Goal: Task Accomplishment & Management: Complete application form

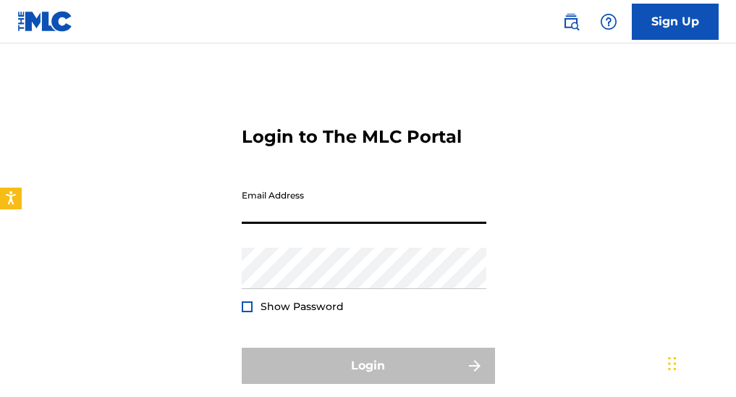
type input "[EMAIL_ADDRESS][DOMAIN_NAME]"
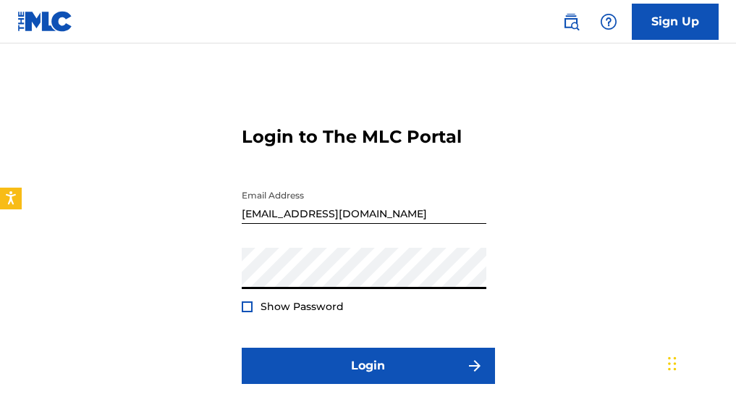
click at [253, 303] on div "Show Password" at bounding box center [293, 306] width 102 height 14
click at [245, 308] on div at bounding box center [247, 306] width 11 height 11
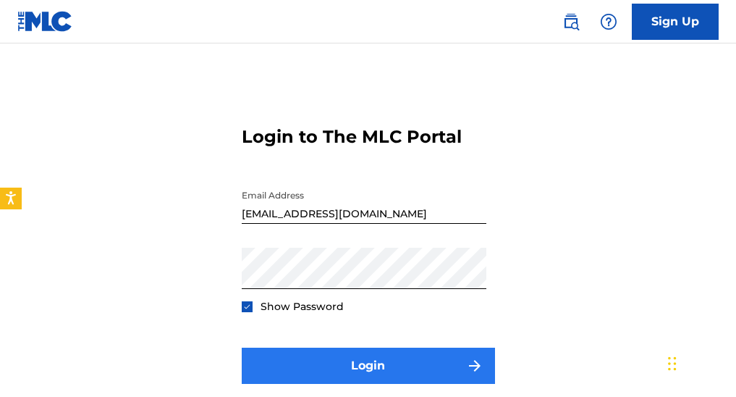
click at [358, 359] on button "Login" at bounding box center [368, 366] width 253 height 36
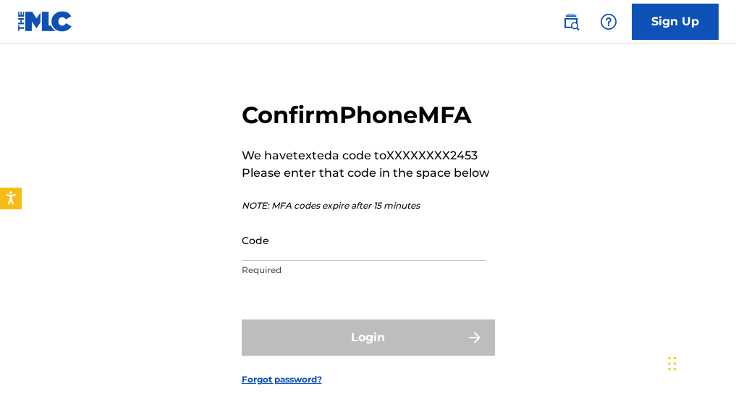
scroll to position [30, 0]
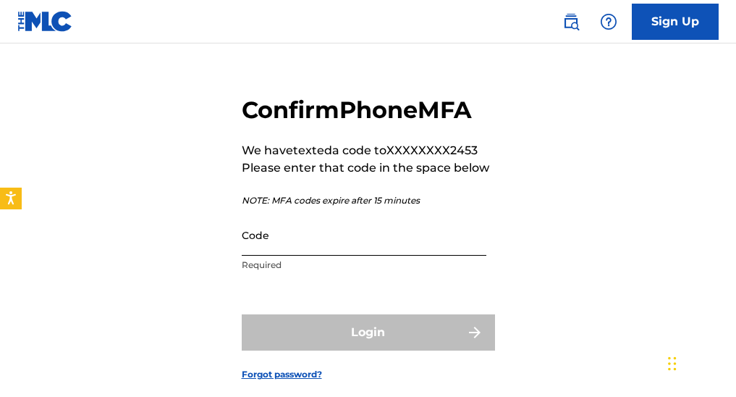
click at [315, 228] on input "Code" at bounding box center [364, 234] width 245 height 41
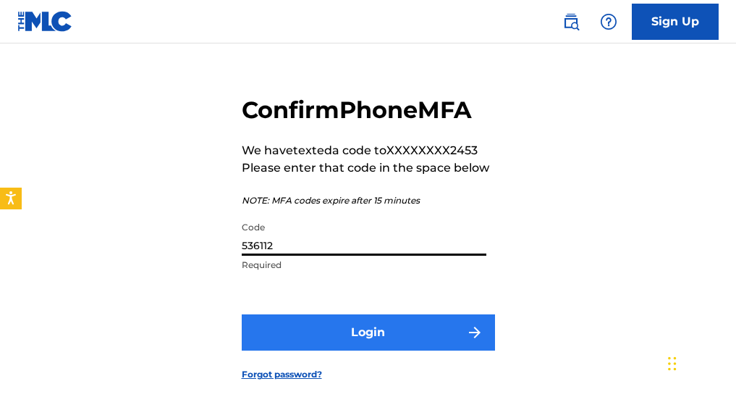
type input "536112"
click at [366, 322] on button "Login" at bounding box center [368, 332] width 253 height 36
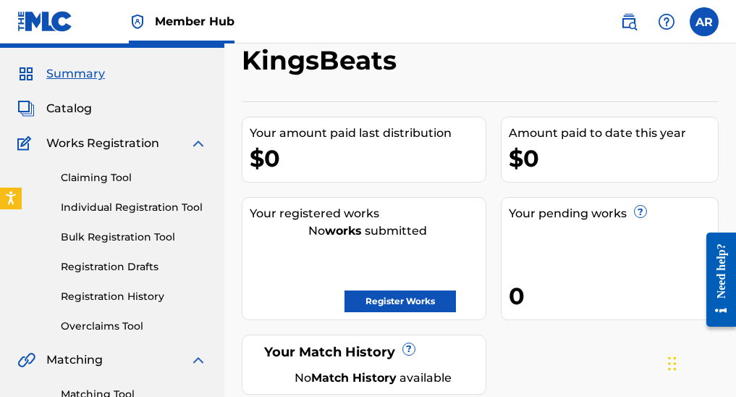
scroll to position [55, 0]
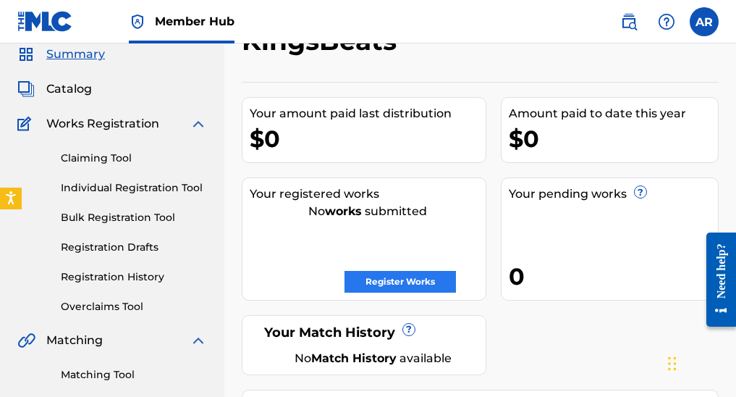
click at [408, 279] on link "Register Works" at bounding box center [400, 282] width 111 height 22
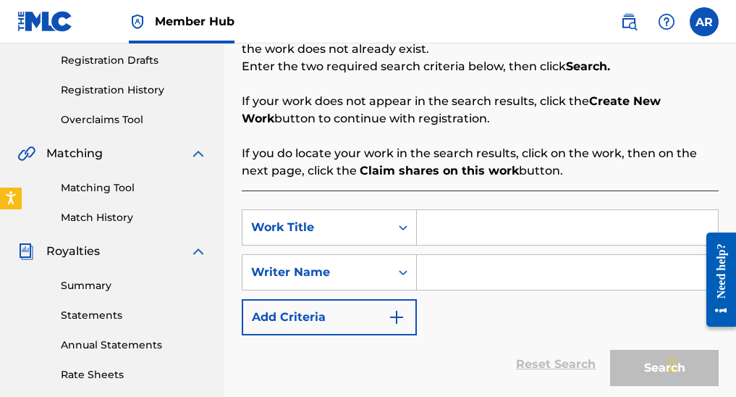
scroll to position [245, 0]
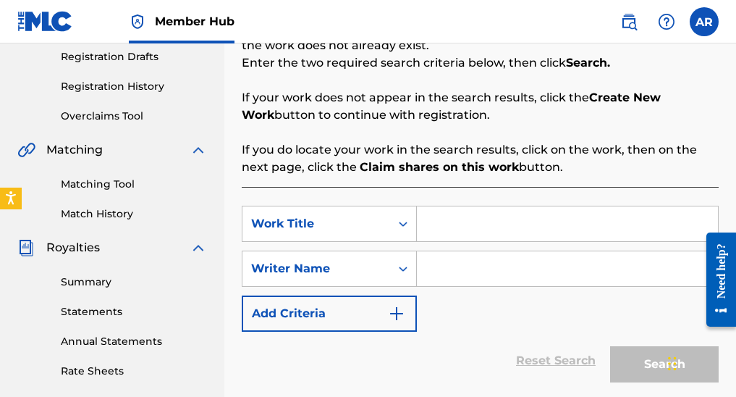
click at [451, 230] on input "Search Form" at bounding box center [567, 223] width 301 height 35
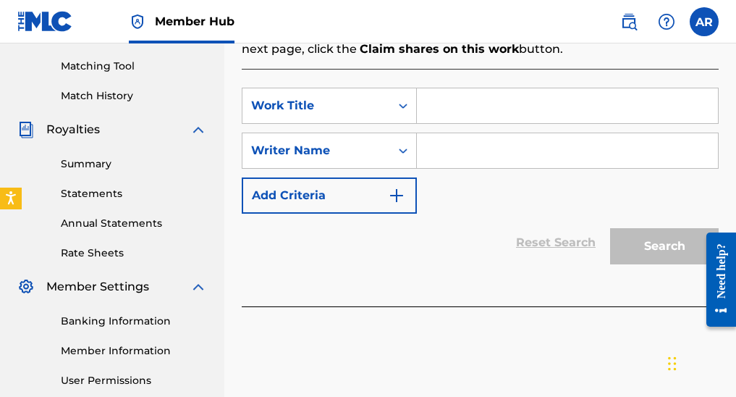
scroll to position [309, 0]
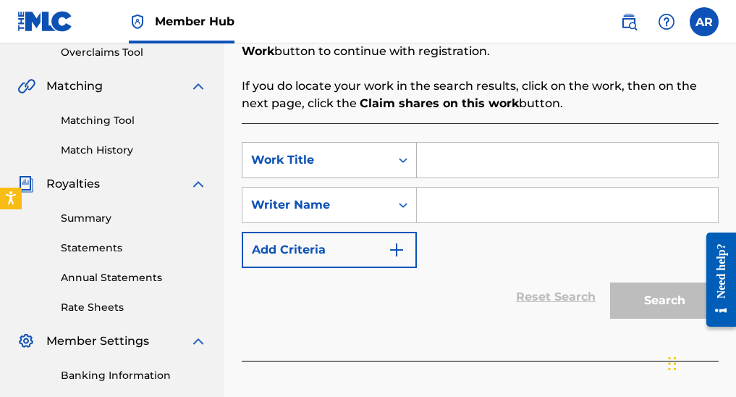
click at [402, 164] on icon "Search Form" at bounding box center [403, 160] width 14 height 14
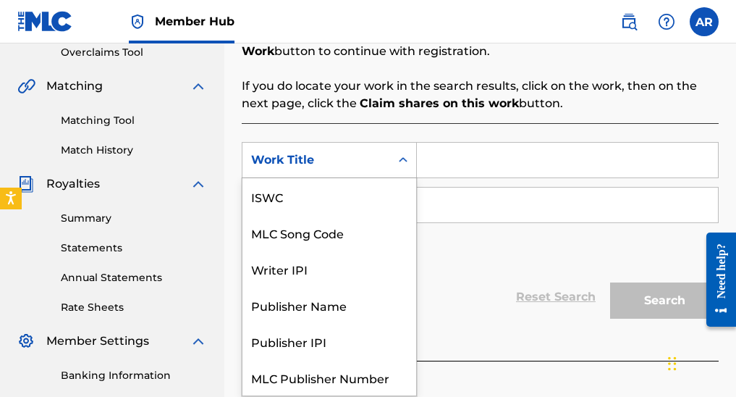
scroll to position [36, 0]
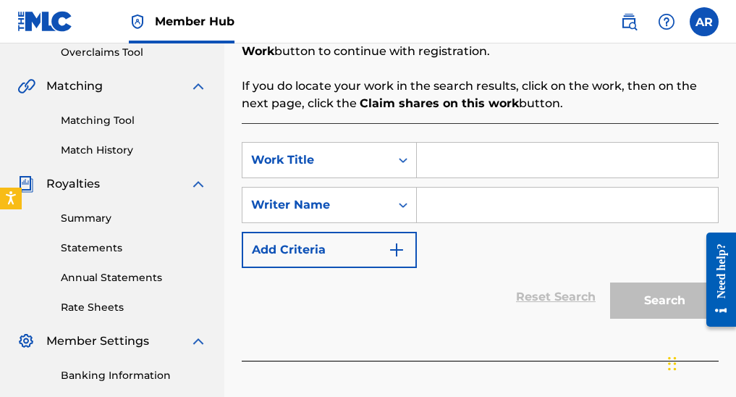
click at [437, 164] on input "Search Form" at bounding box center [567, 160] width 301 height 35
paste input "(Spiritual Feeling (Prod.KingsBeats) [432Hz]"
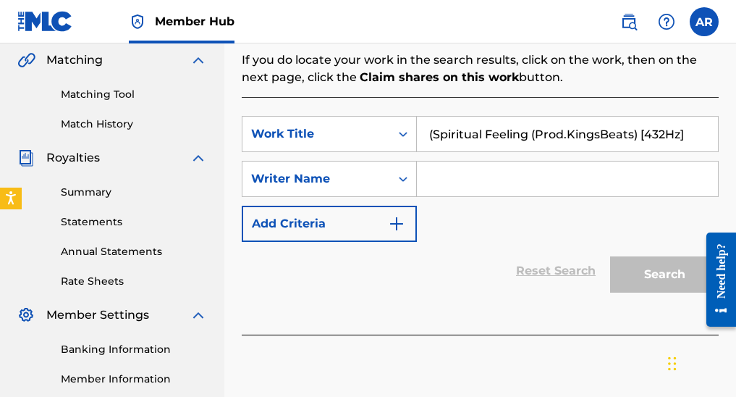
type input "(Spiritual Feeling (Prod.KingsBeats) [432Hz]"
click at [433, 185] on input "Search Form" at bounding box center [567, 178] width 301 height 35
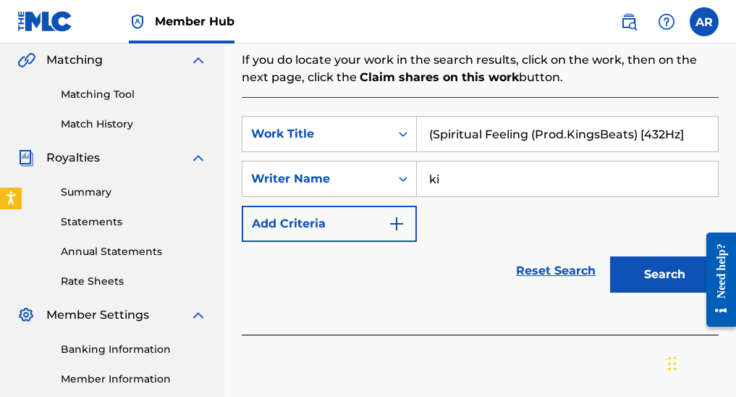
type input "k"
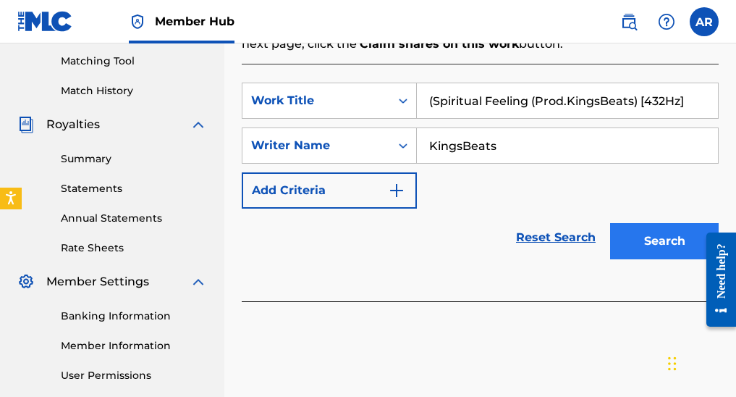
type input "KingsBeats"
click at [650, 239] on button "Search" at bounding box center [664, 241] width 109 height 36
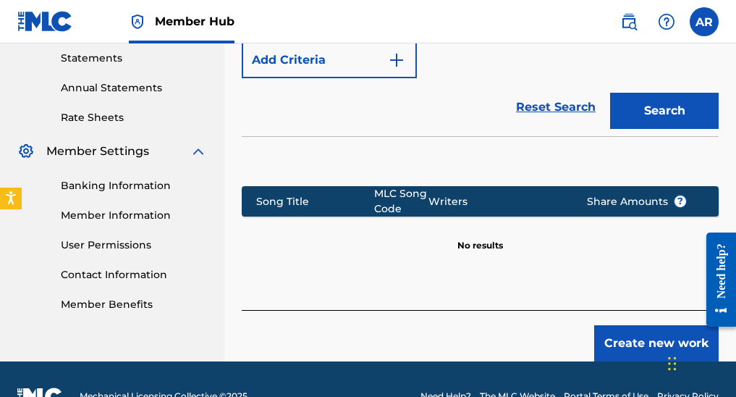
scroll to position [511, 0]
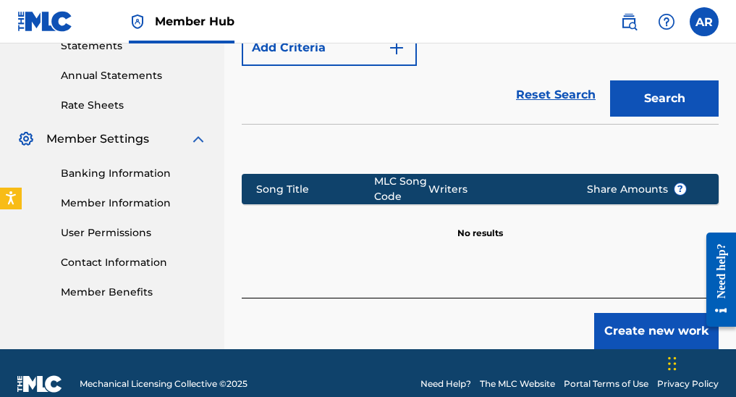
click at [492, 230] on p "No results" at bounding box center [481, 224] width 46 height 30
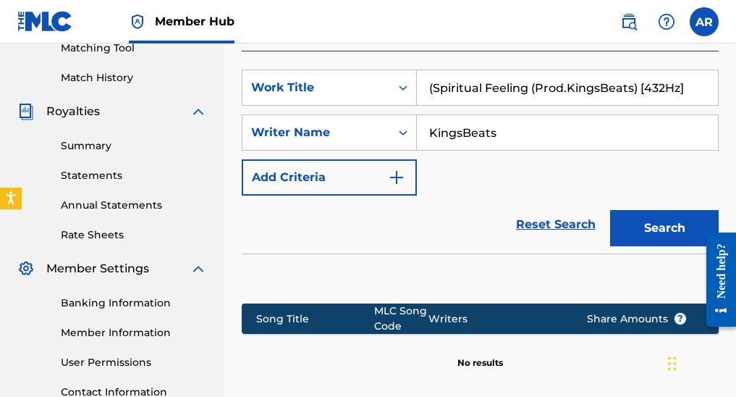
scroll to position [375, 0]
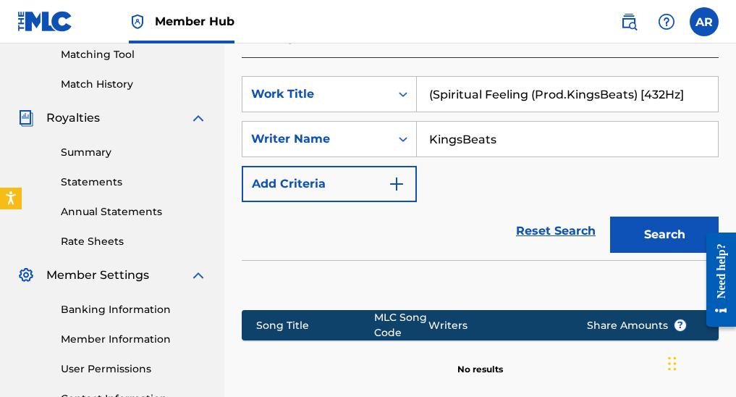
drag, startPoint x: 689, startPoint y: 96, endPoint x: 422, endPoint y: 93, distance: 267.2
click at [422, 93] on input "(Spiritual Feeling (Prod.KingsBeats) [432Hz]" at bounding box center [567, 94] width 301 height 35
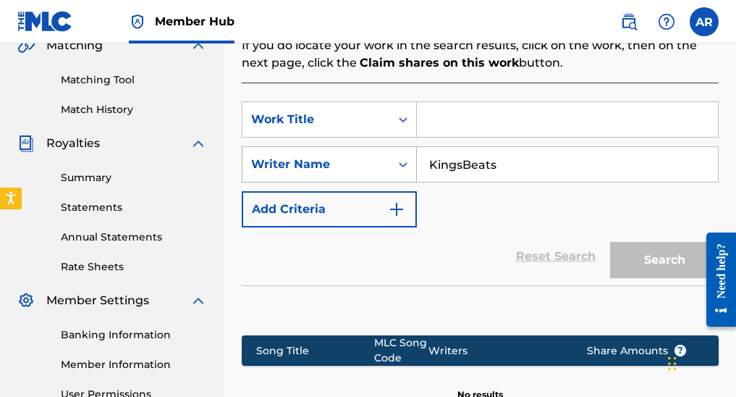
scroll to position [323, 0]
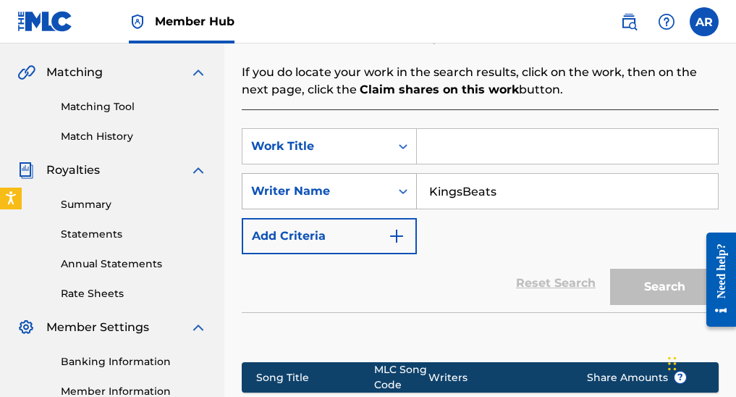
click at [384, 195] on div "Writer Name" at bounding box center [317, 191] width 148 height 28
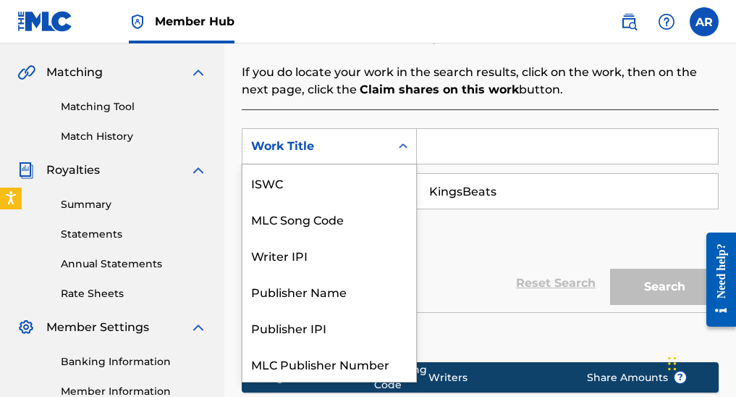
click at [379, 132] on div "Work Title" at bounding box center [317, 146] width 148 height 28
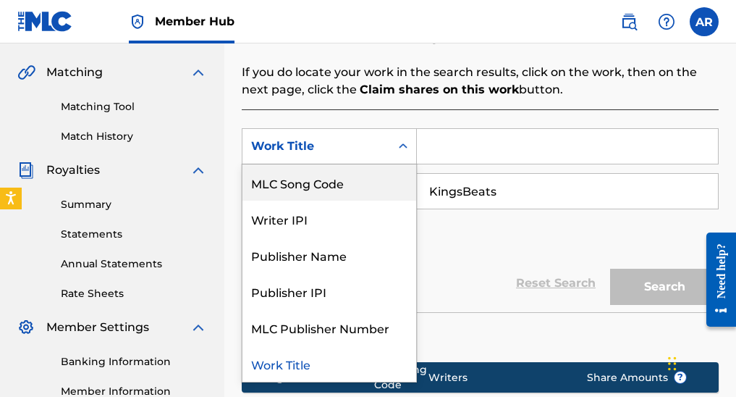
click at [424, 109] on div "Search Before registering a work, the first step is to search The MLC database …" at bounding box center [480, 205] width 477 height 561
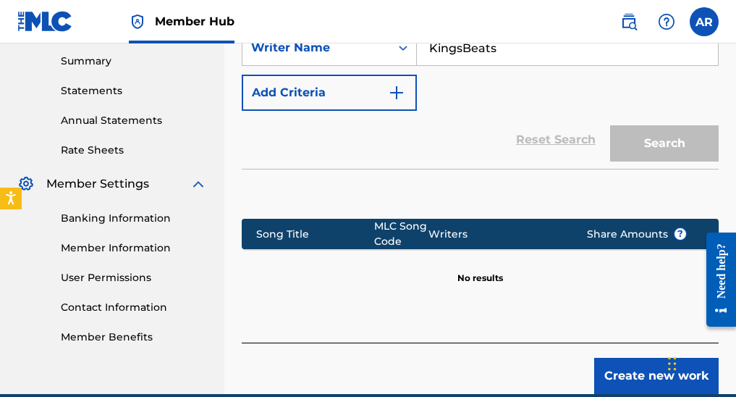
scroll to position [476, 0]
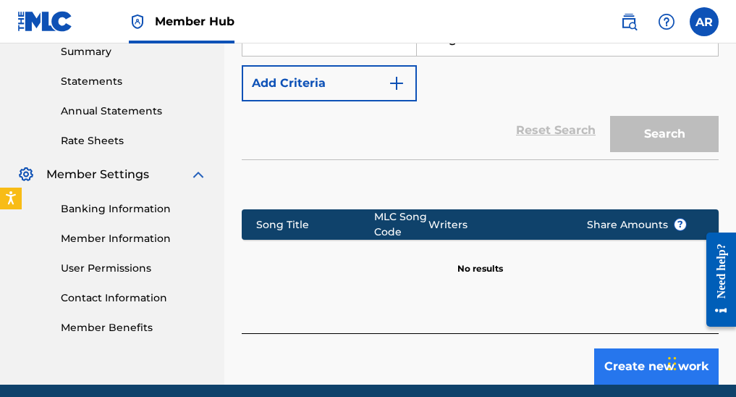
click at [645, 361] on button "Create new work" at bounding box center [656, 366] width 125 height 36
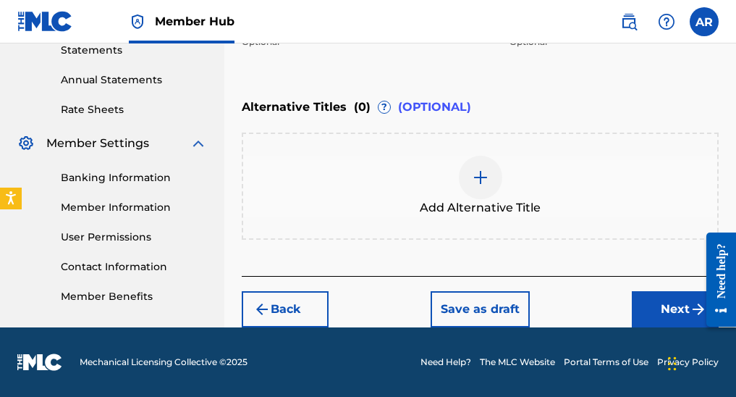
scroll to position [507, 0]
click at [479, 183] on img at bounding box center [480, 177] width 17 height 17
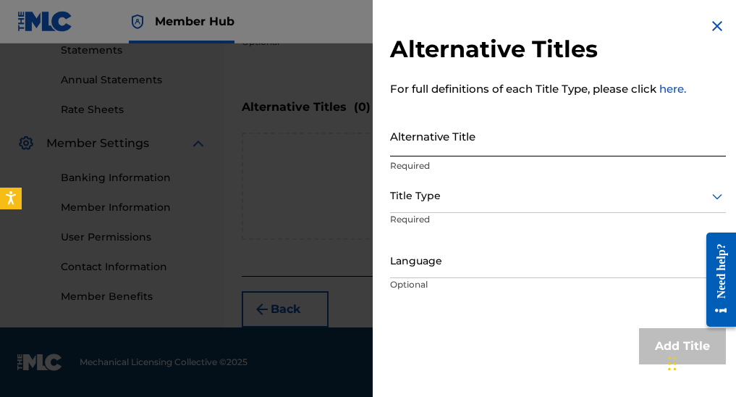
click at [465, 139] on input "Alternative Title" at bounding box center [558, 135] width 336 height 41
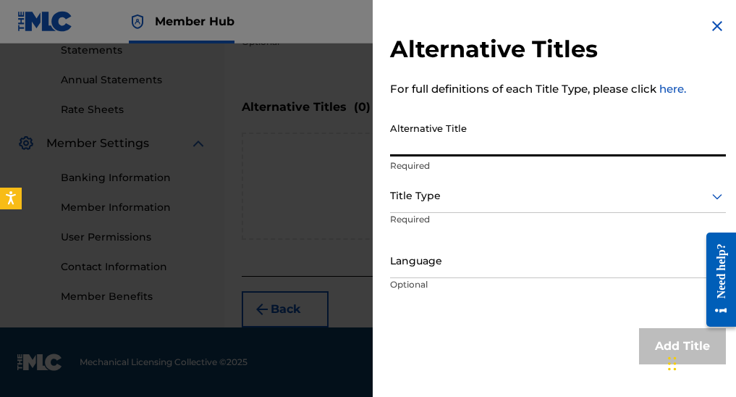
paste input "(Spiritual Feeling (Prod.KingsBeats) [432Hz]"
type input "(Spiritual Feeling (Prod.KingsBeats) [432Hz]"
click at [435, 203] on div at bounding box center [558, 196] width 336 height 18
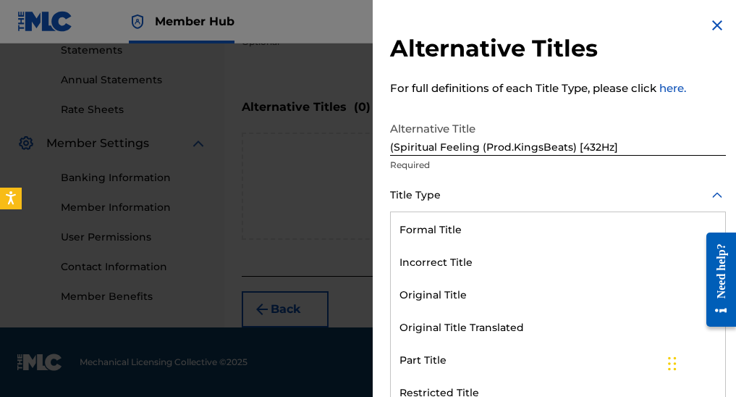
scroll to position [0, 0]
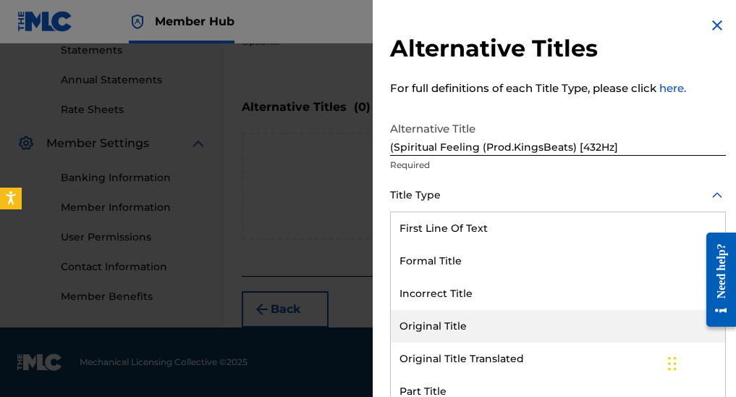
click at [455, 326] on div "Original Title" at bounding box center [558, 326] width 334 height 33
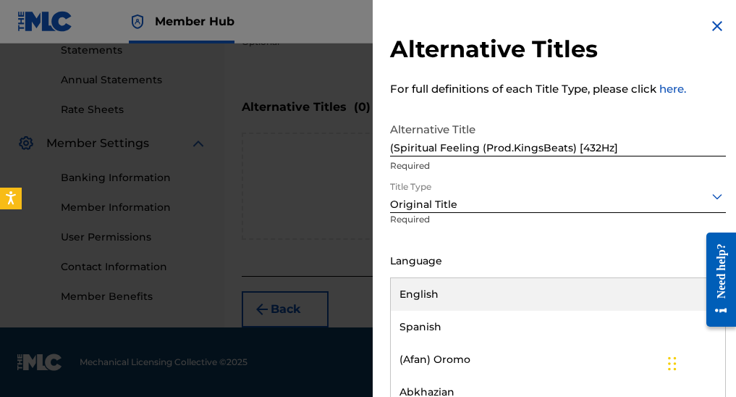
click at [456, 258] on div at bounding box center [558, 261] width 336 height 18
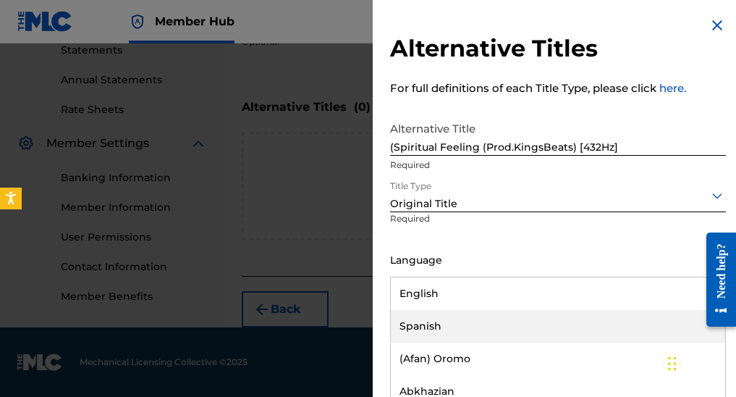
scroll to position [6, 0]
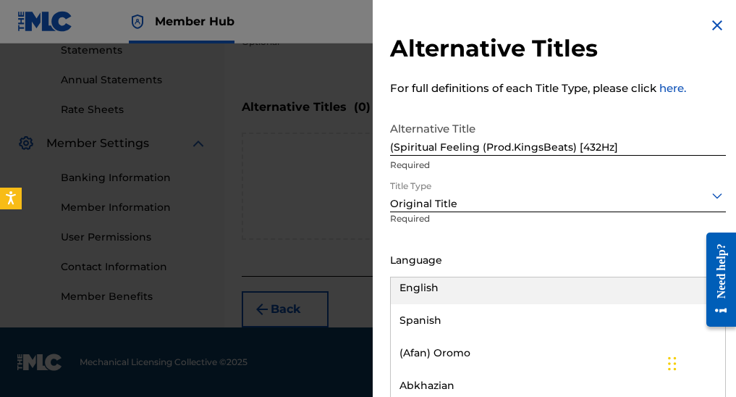
click at [453, 288] on div "English" at bounding box center [558, 288] width 334 height 33
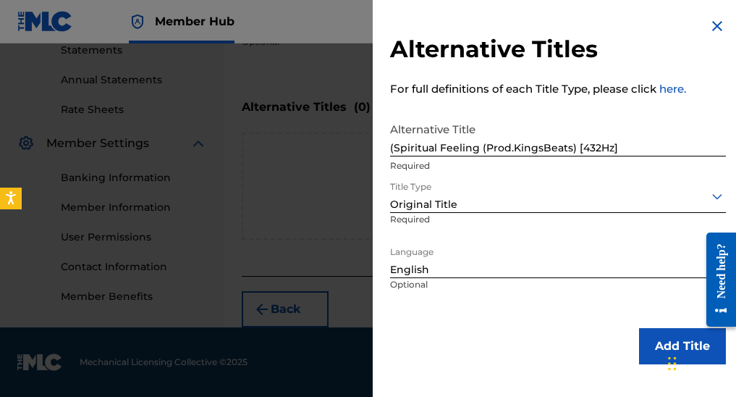
scroll to position [507, 0]
click at [642, 337] on button "Add Title" at bounding box center [682, 346] width 87 height 36
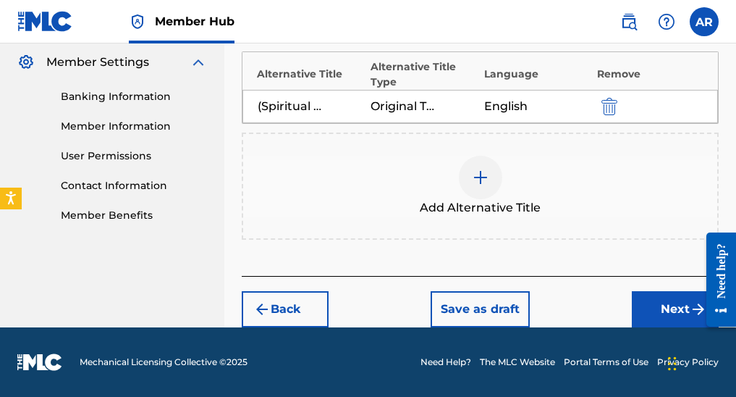
scroll to position [587, 0]
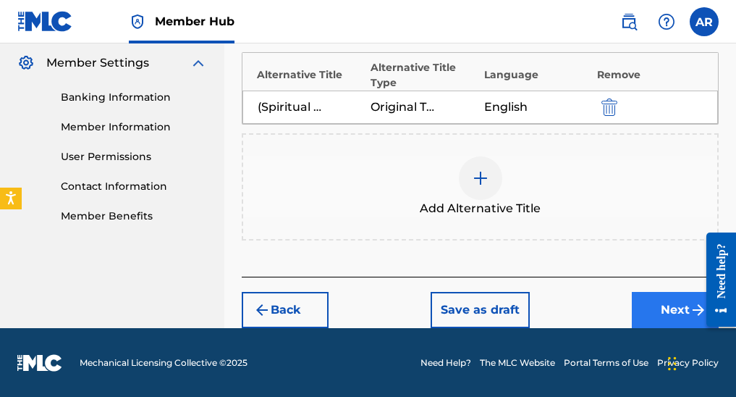
click at [649, 313] on button "Next" at bounding box center [675, 310] width 87 height 36
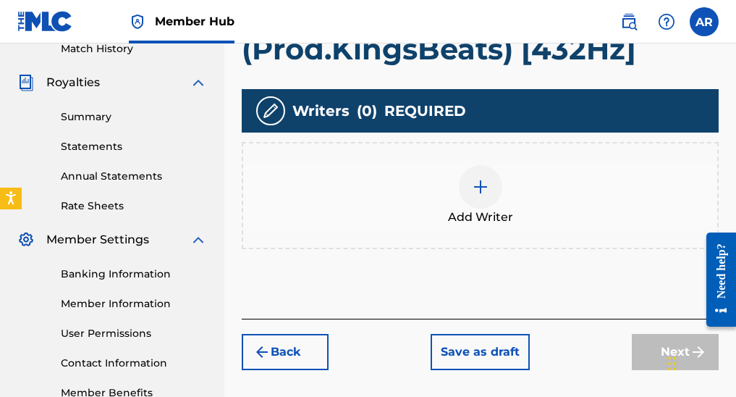
scroll to position [337, 0]
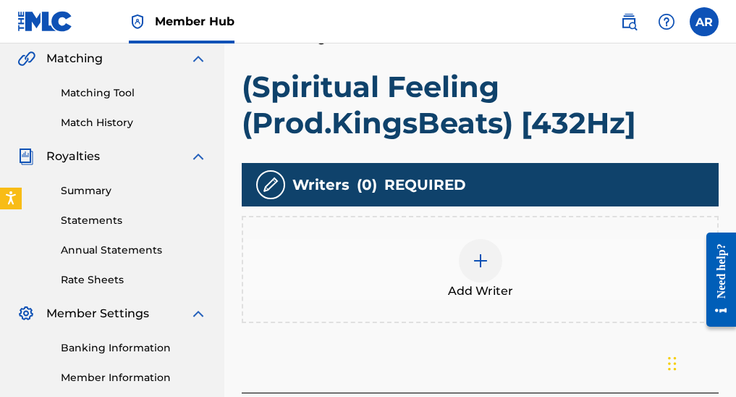
click at [477, 265] on img at bounding box center [480, 260] width 17 height 17
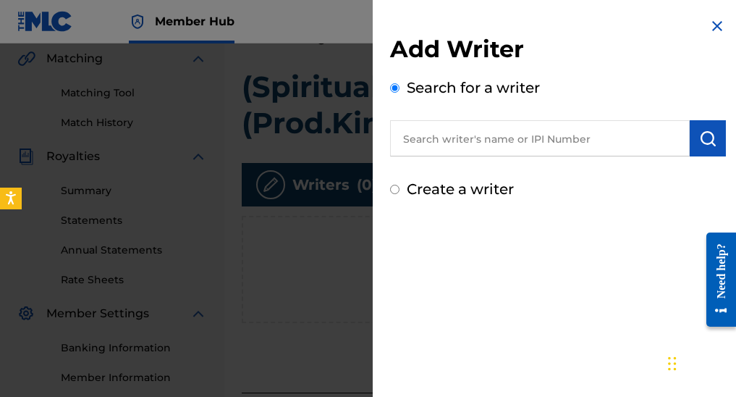
click at [466, 142] on input "text" at bounding box center [540, 138] width 300 height 36
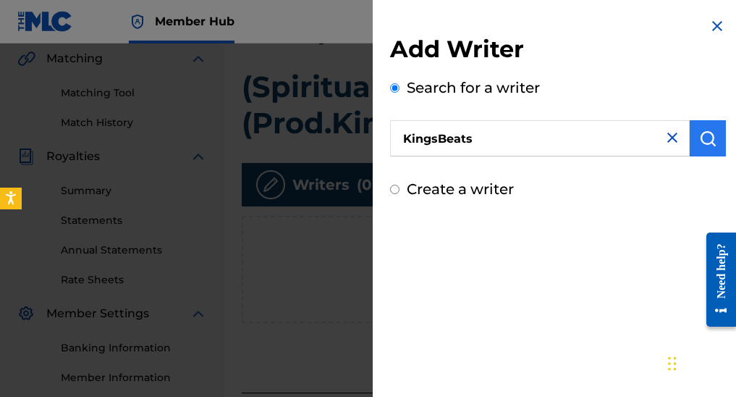
type input "KingsBeats"
click at [701, 146] on img "submit" at bounding box center [707, 138] width 17 height 17
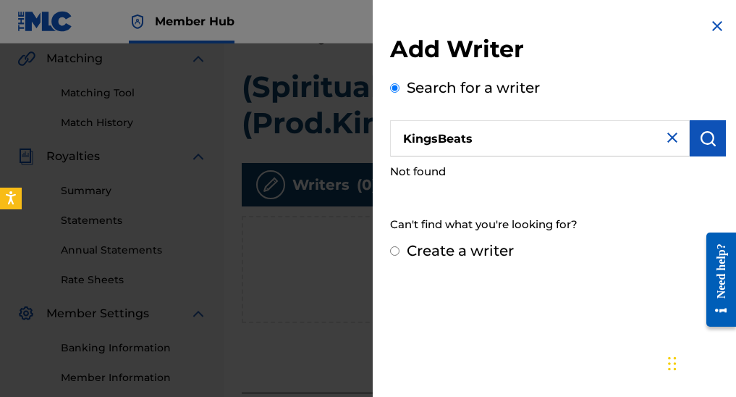
click at [393, 253] on input "Create a writer" at bounding box center [394, 250] width 9 height 9
radio input "false"
radio input "true"
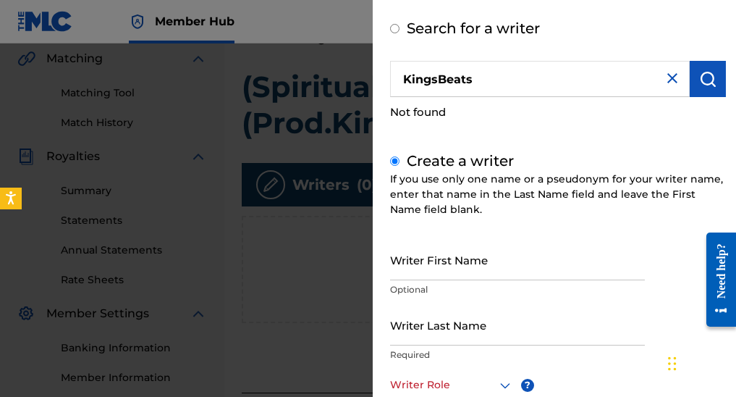
scroll to position [183, 0]
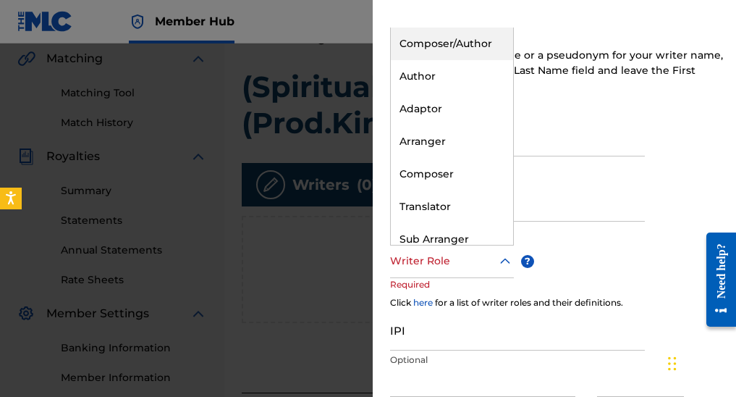
click at [486, 264] on div at bounding box center [452, 261] width 124 height 18
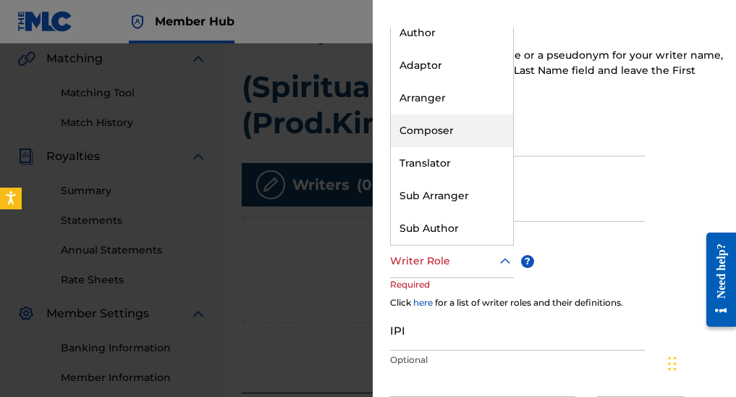
scroll to position [43, 0]
click at [444, 138] on div "Composer" at bounding box center [452, 130] width 122 height 33
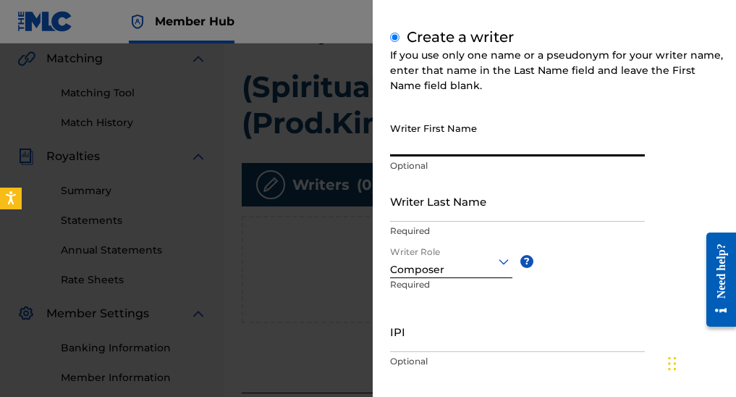
click at [445, 146] on input "Writer First Name" at bounding box center [517, 135] width 255 height 41
type input "KingsBeats"
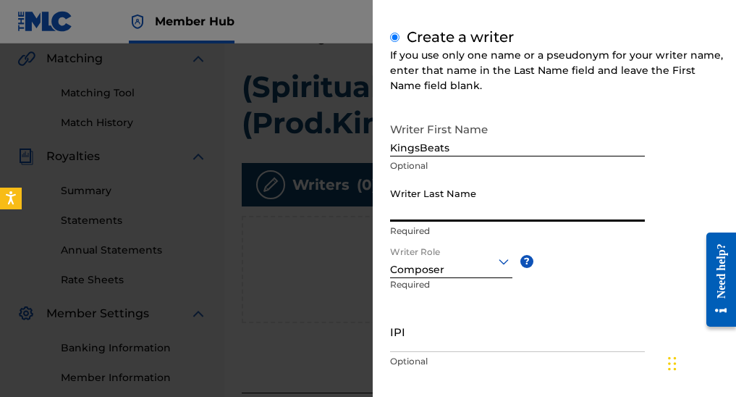
click at [437, 193] on input "Writer Last Name" at bounding box center [517, 200] width 255 height 41
type input "KB"
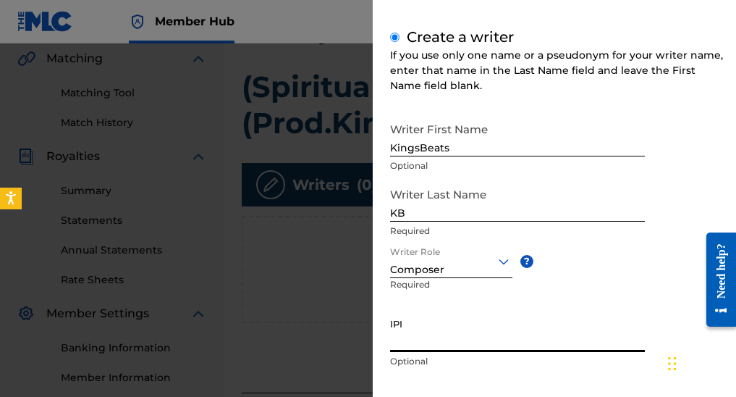
click at [404, 340] on input "IPI" at bounding box center [517, 331] width 255 height 41
paste input "[URL][DOMAIN_NAME]"
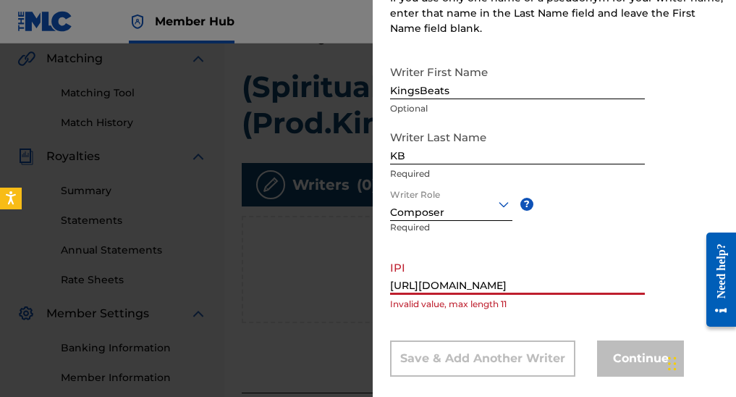
scroll to position [242, 0]
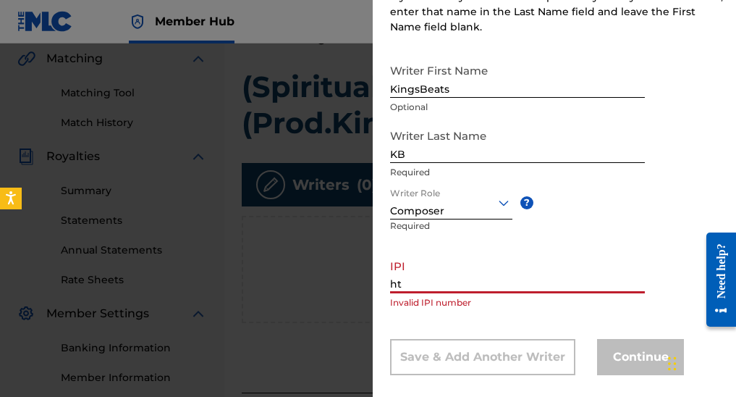
type input "h"
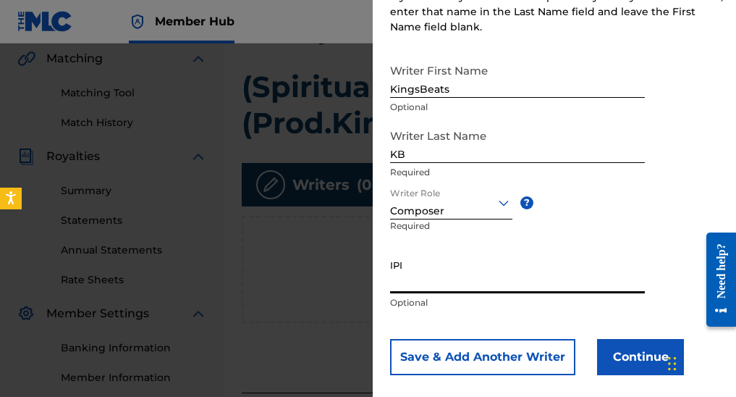
drag, startPoint x: 415, startPoint y: 263, endPoint x: 384, endPoint y: 262, distance: 30.4
click at [384, 262] on div "Add Writer Search for a writer KingsBeats Not found Create a writer If you use …" at bounding box center [558, 86] width 371 height 656
drag, startPoint x: 405, startPoint y: 265, endPoint x: 387, endPoint y: 264, distance: 18.1
click at [387, 264] on div "Add Writer Search for a writer KingsBeats Not found Create a writer If you use …" at bounding box center [558, 86] width 371 height 656
click at [392, 264] on div "Add Writer Search for a writer KingsBeats Not found Create a writer If you use …" at bounding box center [558, 86] width 371 height 656
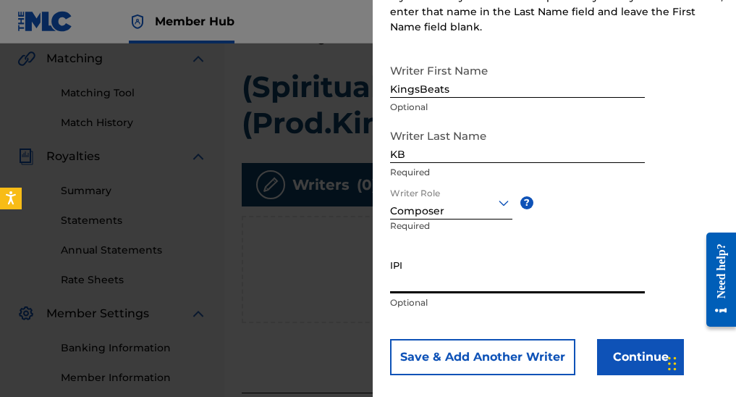
click at [400, 272] on input "IPI" at bounding box center [517, 272] width 255 height 41
click at [400, 261] on input "IPI" at bounding box center [517, 272] width 255 height 41
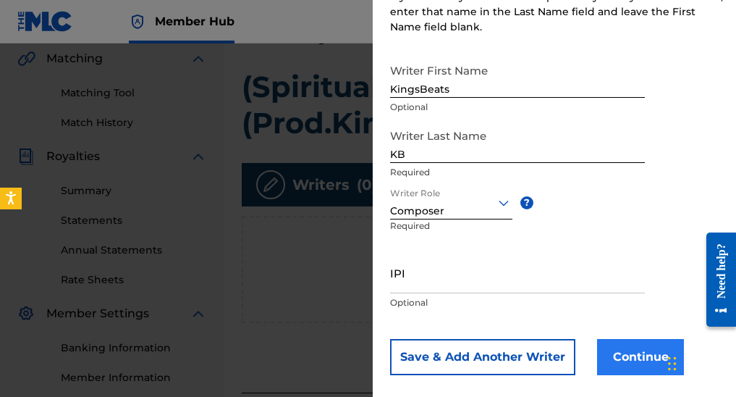
click at [652, 366] on button "Continue" at bounding box center [640, 357] width 87 height 36
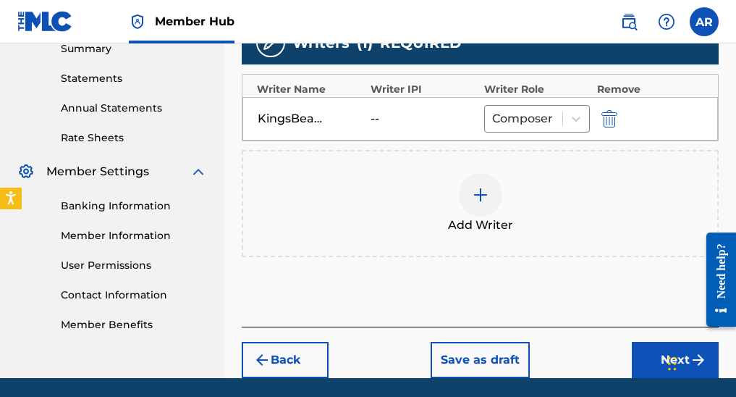
scroll to position [499, 0]
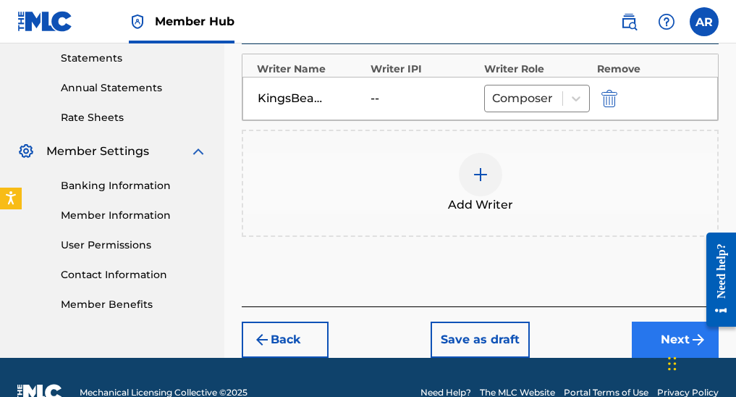
click at [659, 337] on button "Next" at bounding box center [675, 339] width 87 height 36
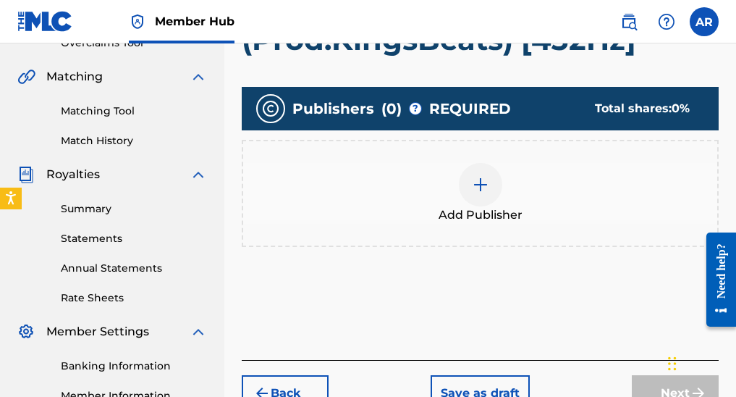
scroll to position [319, 0]
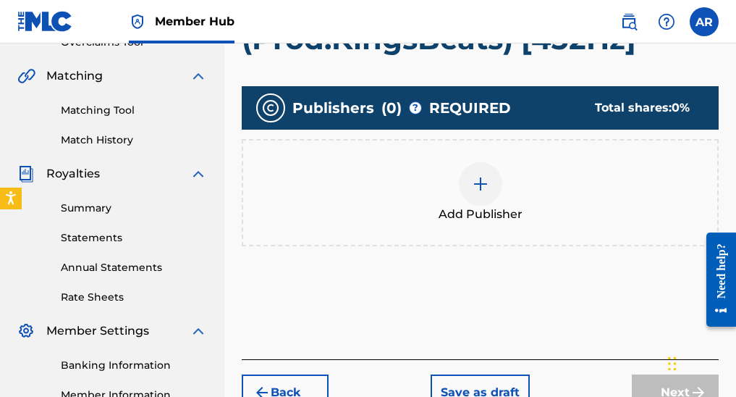
click at [480, 178] on img at bounding box center [480, 183] width 17 height 17
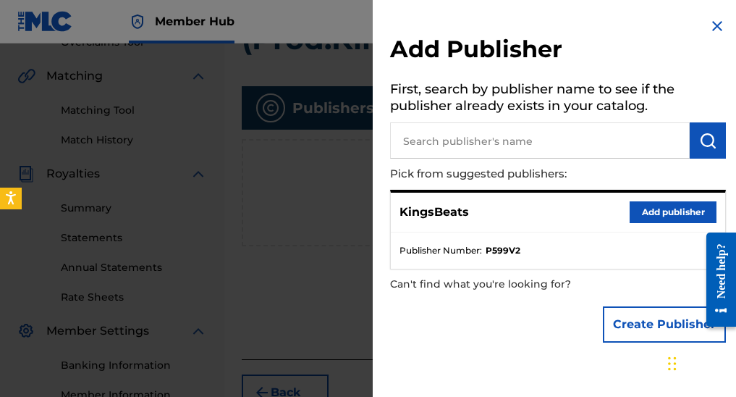
click at [463, 140] on input "text" at bounding box center [540, 140] width 300 height 36
click at [649, 213] on button "Add publisher" at bounding box center [673, 212] width 87 height 22
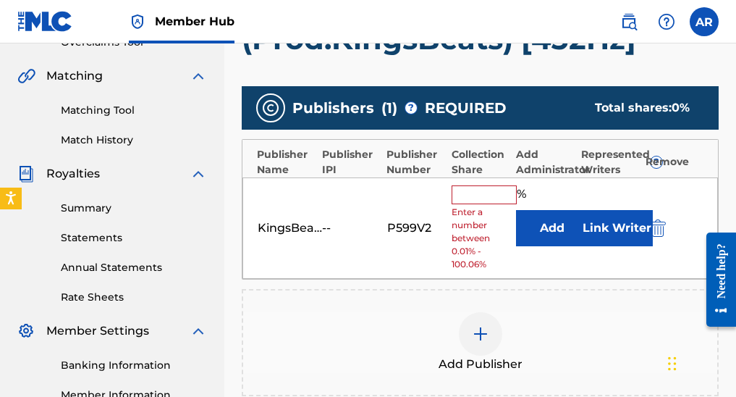
click at [474, 198] on input "text" at bounding box center [484, 194] width 65 height 19
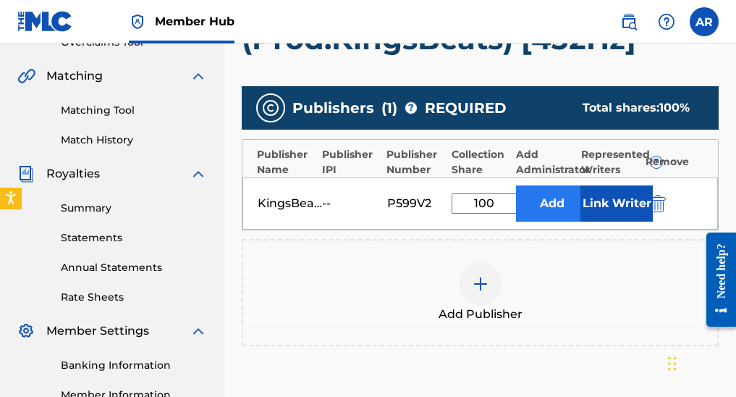
type input "100"
click at [567, 207] on button "Add" at bounding box center [552, 203] width 72 height 36
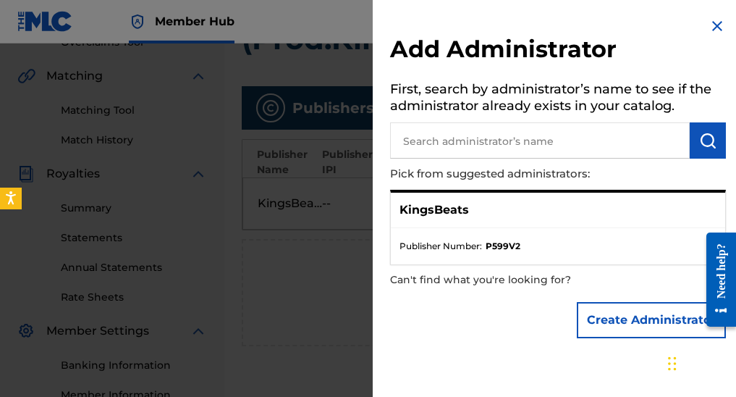
click at [576, 208] on div "KingsBeats" at bounding box center [558, 210] width 334 height 35
click at [565, 145] on input "text" at bounding box center [540, 140] width 300 height 36
click at [483, 210] on div "KingsBeats" at bounding box center [558, 210] width 334 height 35
click at [471, 143] on input "ki" at bounding box center [540, 140] width 300 height 36
drag, startPoint x: 470, startPoint y: 142, endPoint x: 695, endPoint y: 145, distance: 225.2
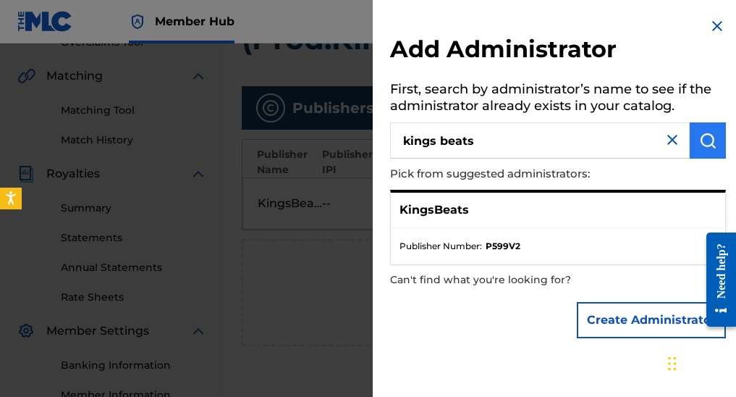
click at [699, 145] on img "submit" at bounding box center [707, 140] width 17 height 17
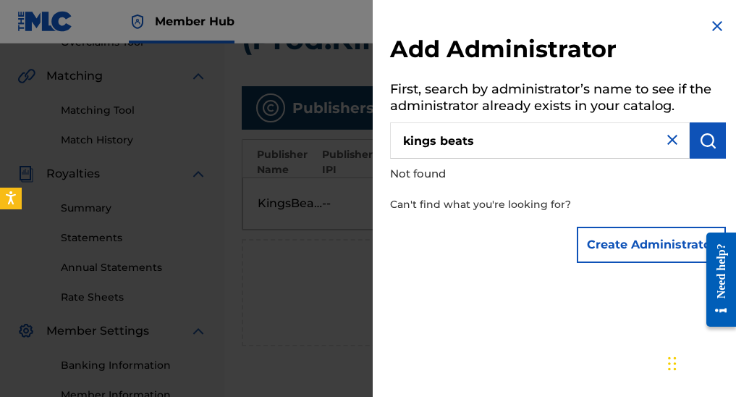
click at [441, 142] on input "kings beats" at bounding box center [540, 140] width 300 height 36
type input "kingsbeats"
click at [699, 144] on img "submit" at bounding box center [707, 140] width 17 height 17
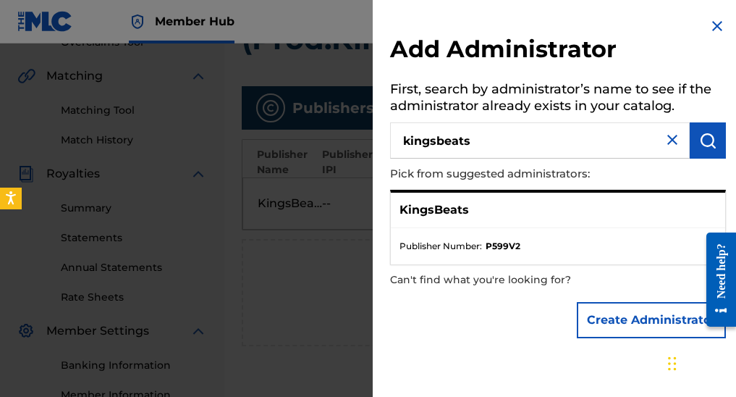
click at [466, 198] on div "KingsBeats" at bounding box center [558, 210] width 334 height 35
drag, startPoint x: 532, startPoint y: 243, endPoint x: 490, endPoint y: 245, distance: 42.0
click at [488, 245] on li "Publisher Number : P599V2" at bounding box center [558, 246] width 317 height 13
copy strong "P599V2"
click at [513, 328] on div "Create Administrator" at bounding box center [558, 320] width 336 height 51
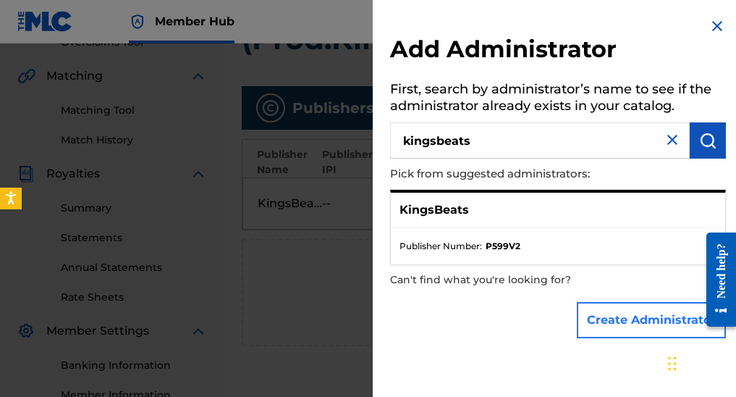
click at [633, 312] on button "Create Administrator" at bounding box center [651, 320] width 149 height 36
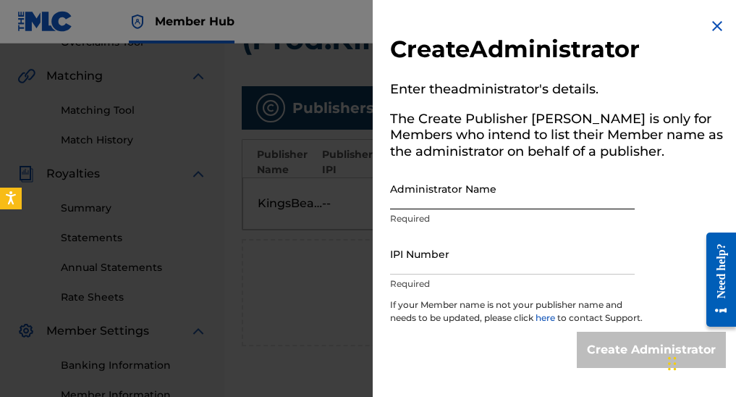
click at [458, 198] on input "Administrator Name" at bounding box center [512, 188] width 245 height 41
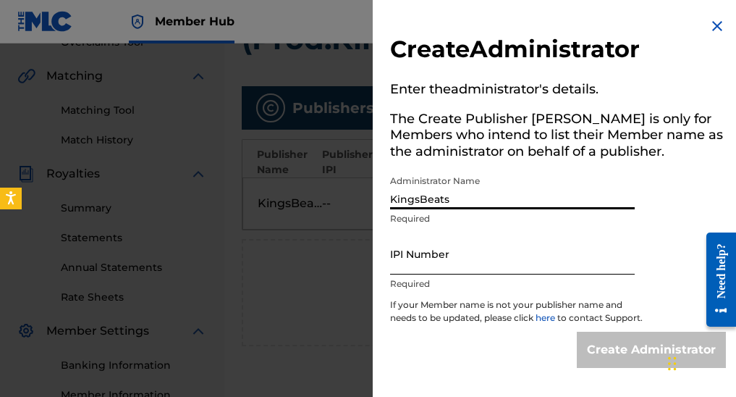
type input "KingsBeats"
click at [442, 263] on input "IPI Number" at bounding box center [512, 253] width 245 height 41
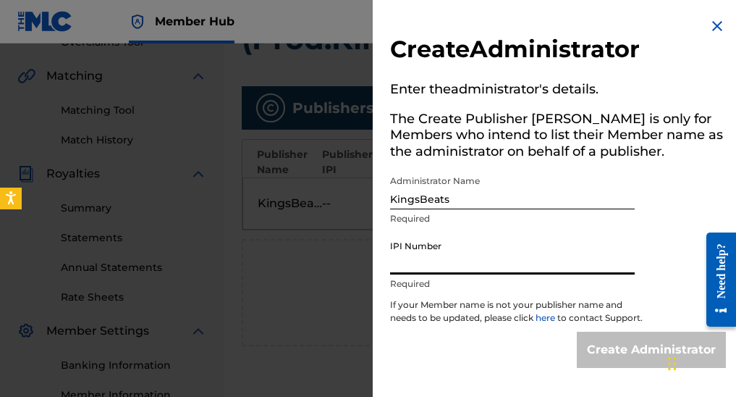
paste input "P599V2"
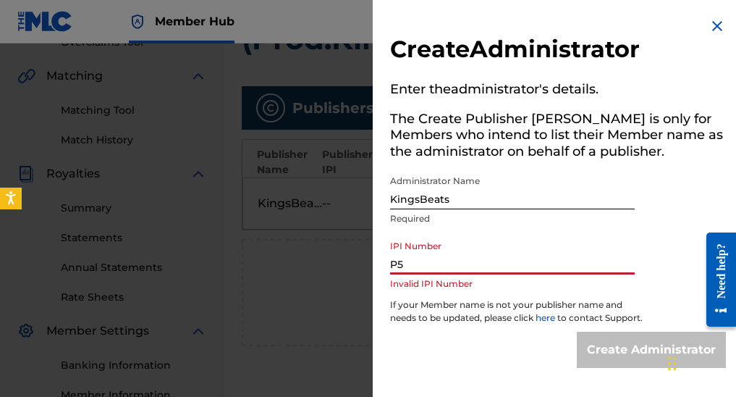
type input "P"
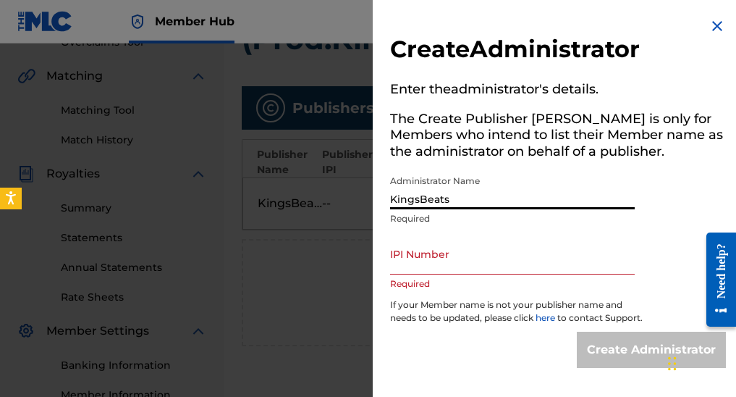
click at [419, 199] on input "KingsBeats" at bounding box center [512, 188] width 245 height 41
type input "Kings Beats"
click at [426, 261] on input "IPI Number" at bounding box center [512, 253] width 245 height 41
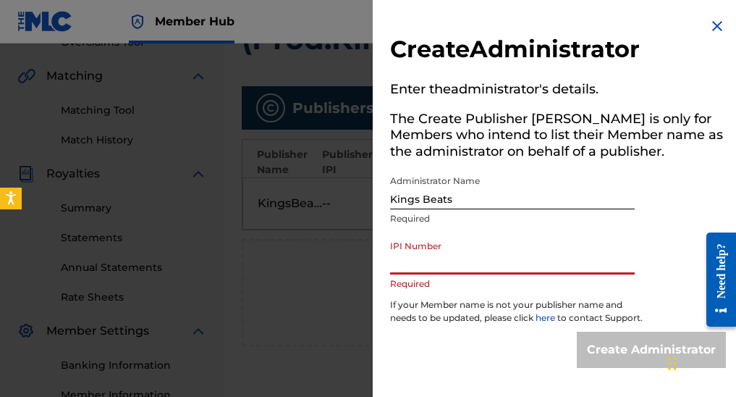
paste input "P599V2"
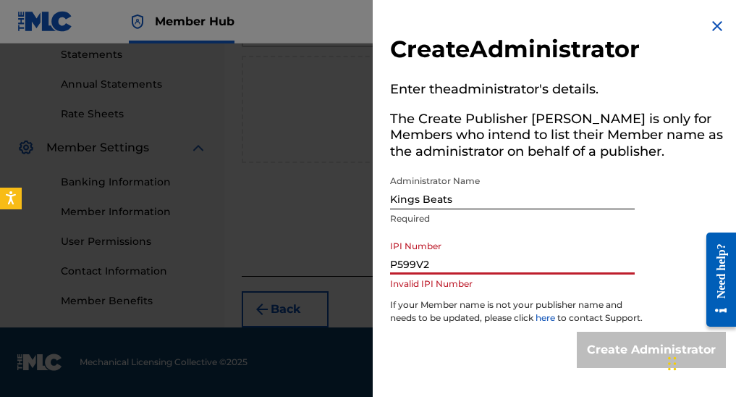
scroll to position [502, 0]
type input "P599V2"
click at [709, 31] on img at bounding box center [717, 25] width 17 height 17
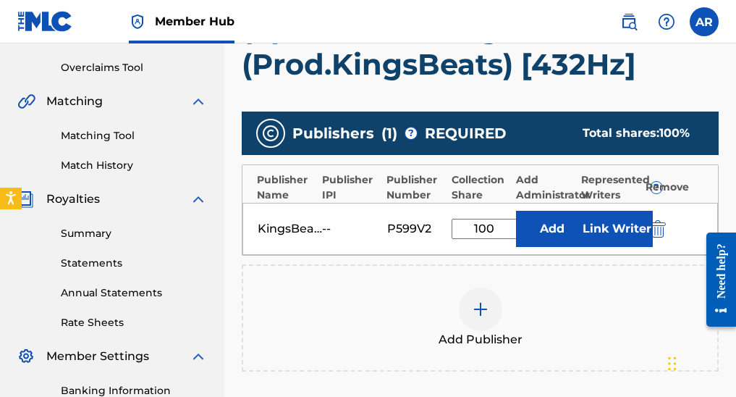
scroll to position [287, 0]
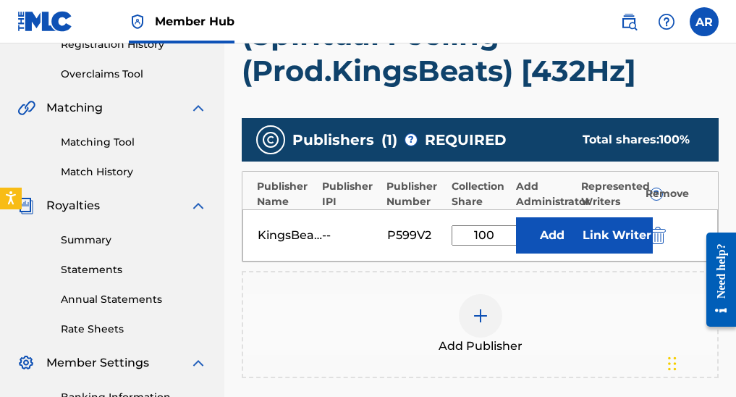
click at [523, 283] on div "Add Publisher" at bounding box center [480, 324] width 477 height 107
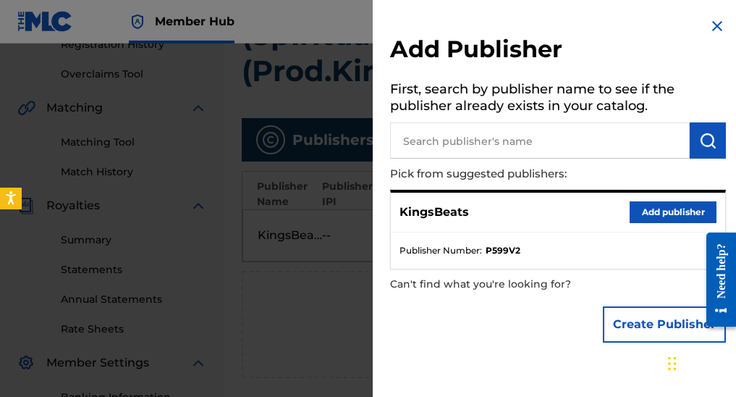
click at [713, 24] on img at bounding box center [717, 25] width 17 height 17
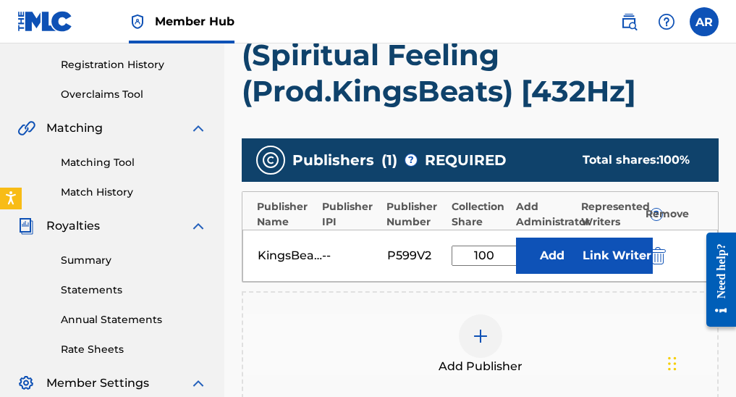
scroll to position [271, 0]
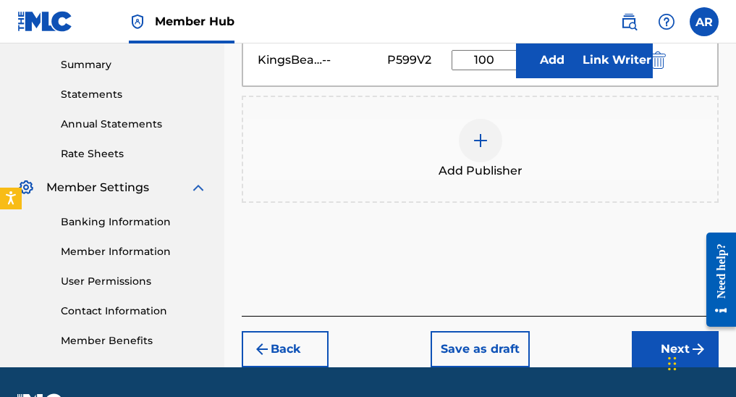
click at [640, 351] on button "Next" at bounding box center [675, 349] width 87 height 36
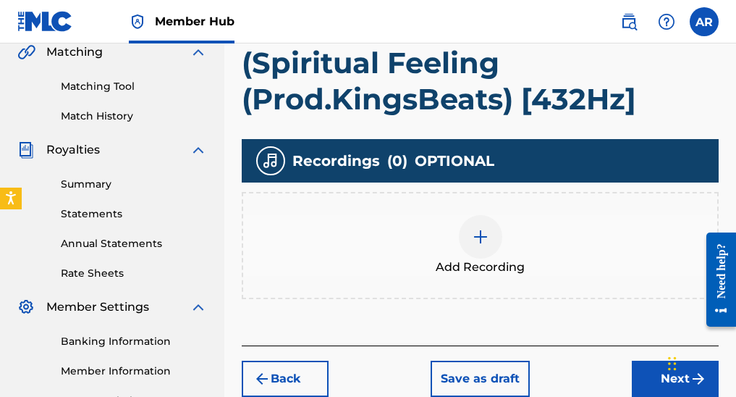
scroll to position [347, 0]
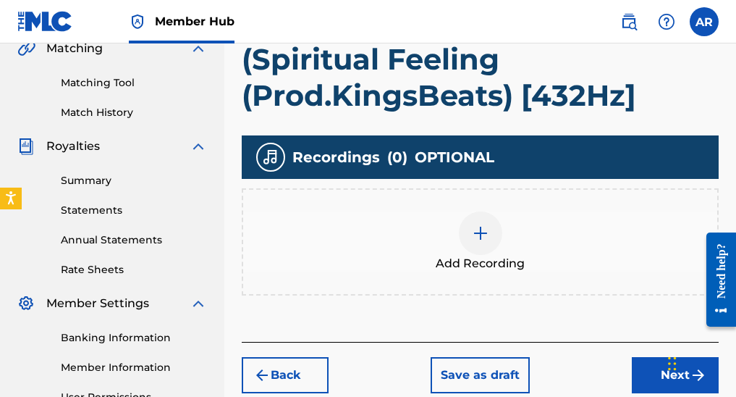
click at [478, 236] on img at bounding box center [480, 232] width 17 height 17
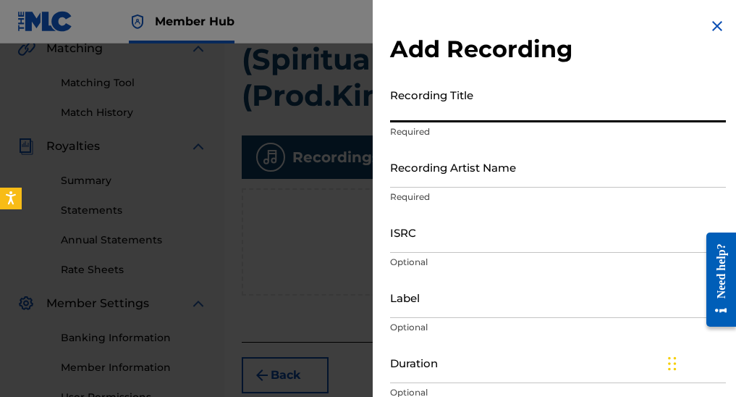
click at [467, 105] on input "Recording Title" at bounding box center [558, 101] width 336 height 41
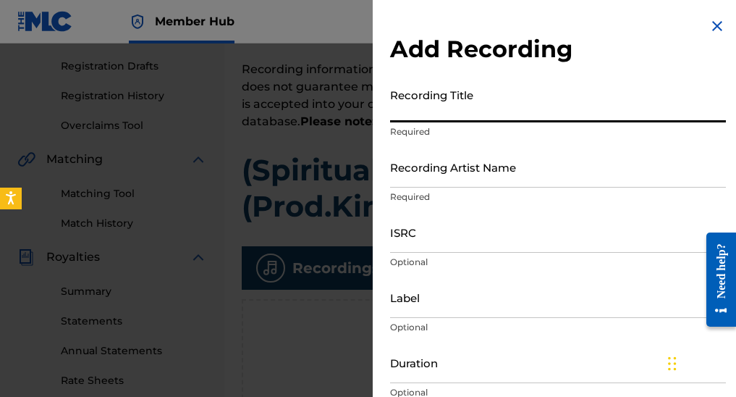
scroll to position [0, 0]
click at [409, 114] on input "Recording Title" at bounding box center [558, 101] width 336 height 41
paste input "P599V2"
type input "P"
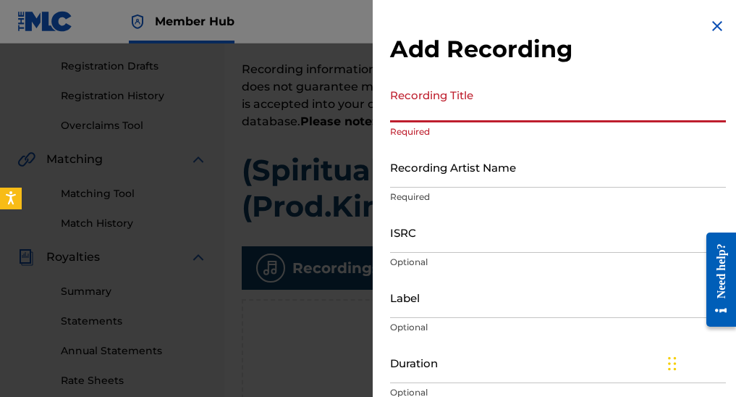
paste input "(Spiritual Feeling (Prod.KingsBeats) [432Hz]"
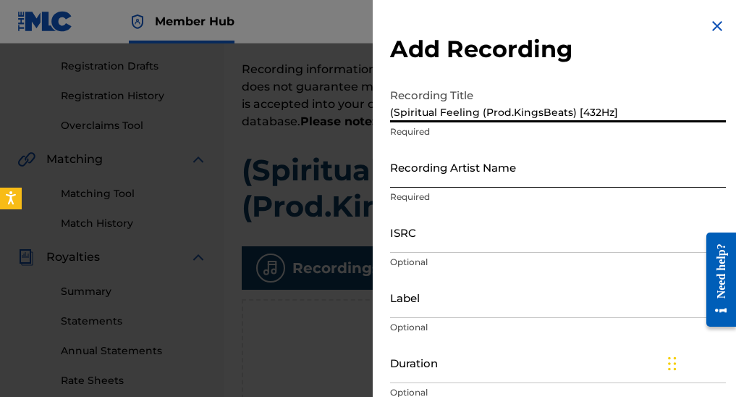
type input "(Spiritual Feeling (Prod.KingsBeats) [432Hz]"
click at [445, 178] on input "Recording Artist Name" at bounding box center [558, 166] width 336 height 41
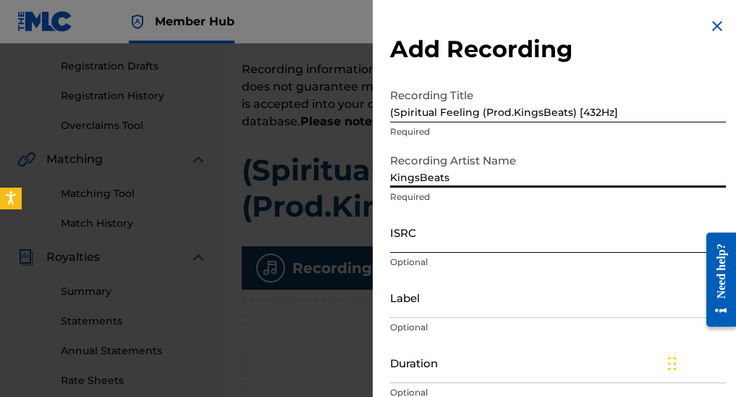
type input "KingsBeats"
click at [442, 243] on input "ISRC" at bounding box center [558, 231] width 336 height 41
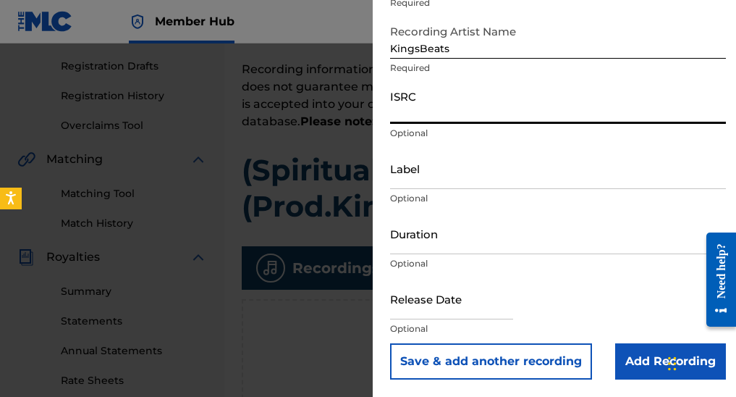
scroll to position [129, 0]
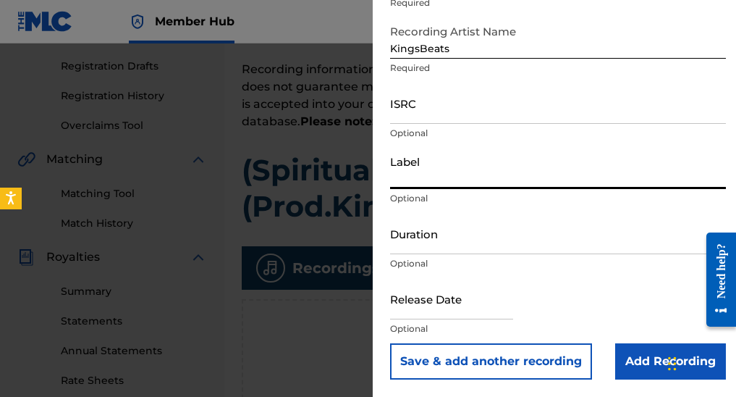
click at [431, 172] on input "Label" at bounding box center [558, 168] width 336 height 41
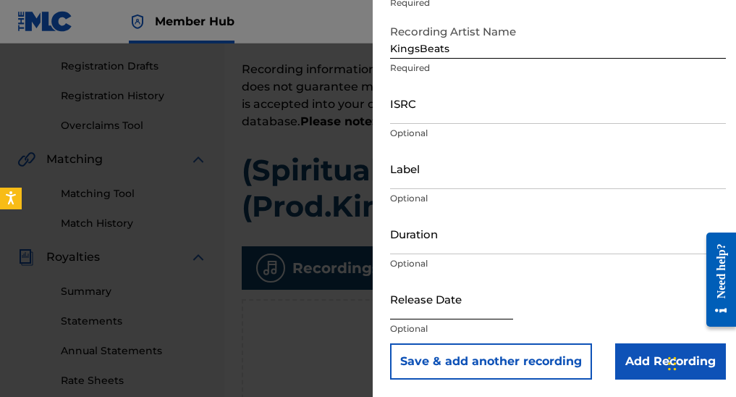
click at [492, 313] on input "text" at bounding box center [451, 298] width 123 height 41
select select "8"
select select "2025"
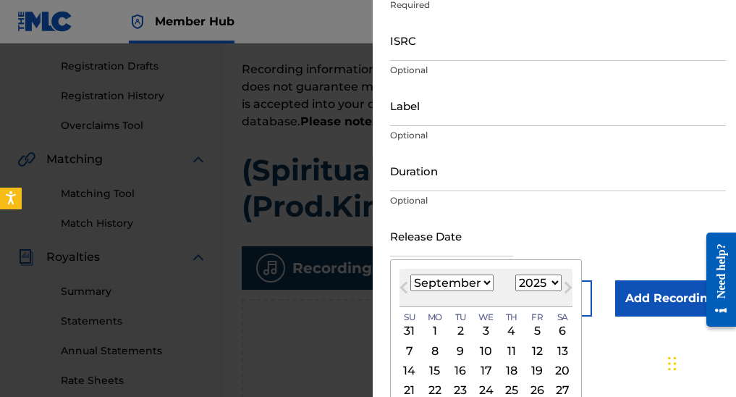
scroll to position [204, 0]
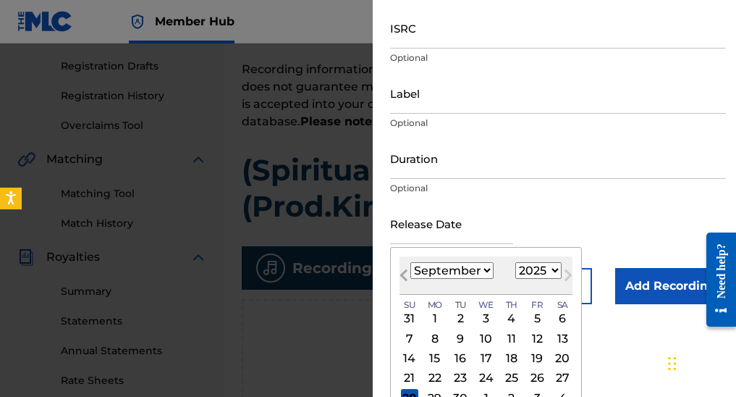
click at [402, 272] on button "Previous Month" at bounding box center [403, 277] width 23 height 23
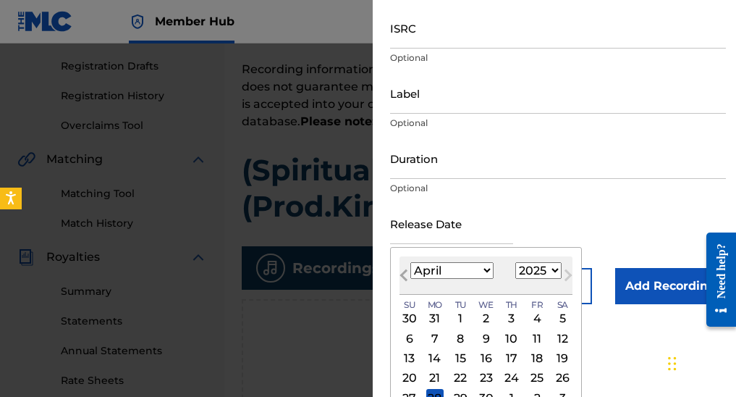
click at [402, 272] on button "Previous Month" at bounding box center [403, 277] width 23 height 23
select select "11"
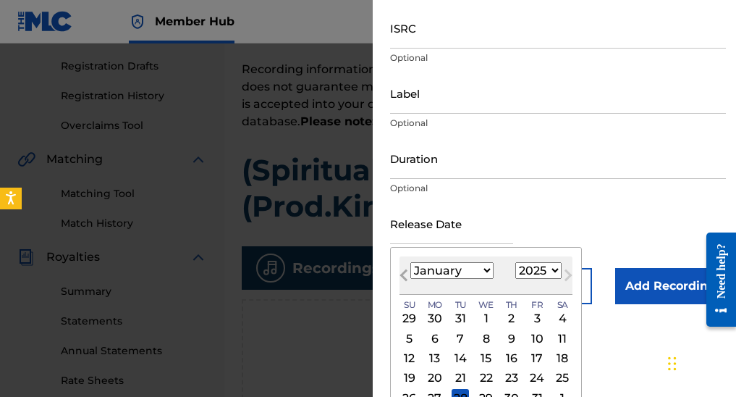
select select "2024"
click at [402, 272] on button "Previous Month" at bounding box center [403, 277] width 23 height 23
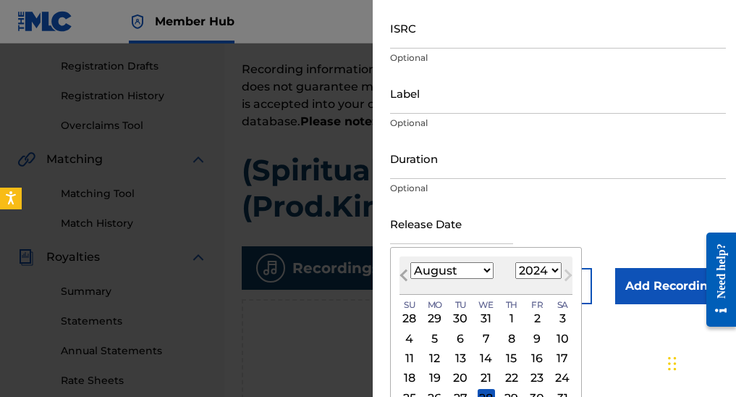
click at [402, 272] on button "Previous Month" at bounding box center [403, 277] width 23 height 23
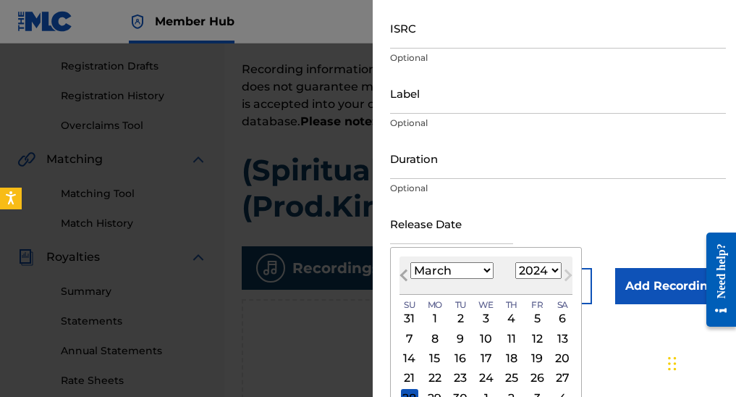
click at [402, 272] on button "Previous Month" at bounding box center [403, 277] width 23 height 23
select select "11"
select select "2023"
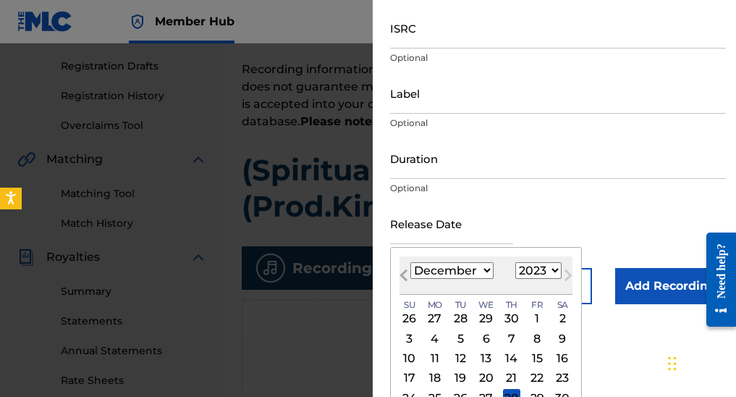
click at [402, 272] on button "Previous Month" at bounding box center [403, 277] width 23 height 23
select select "9"
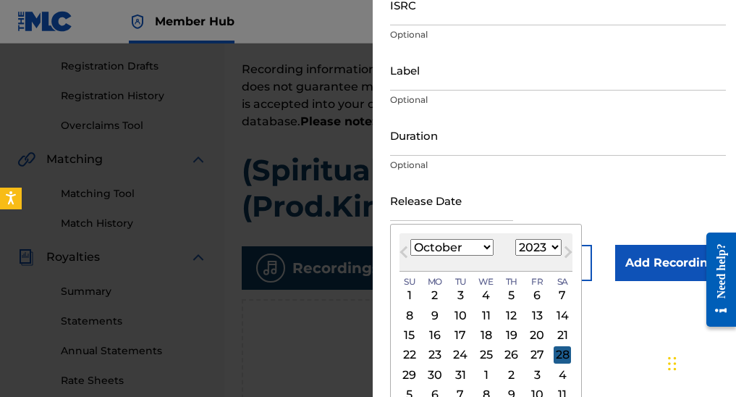
click at [554, 357] on div "28" at bounding box center [562, 354] width 17 height 17
type input "[DATE]"
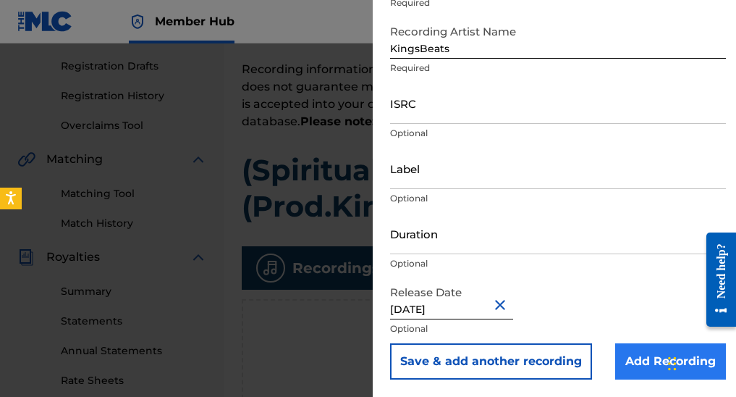
click at [650, 353] on input "Add Recording" at bounding box center [670, 361] width 111 height 36
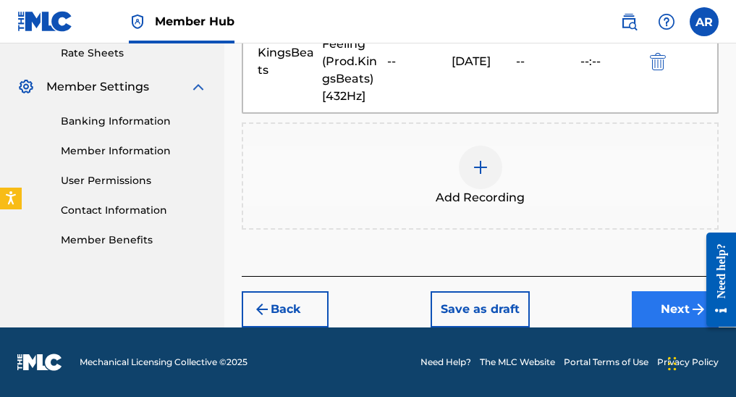
click at [657, 298] on button "Next" at bounding box center [675, 309] width 87 height 36
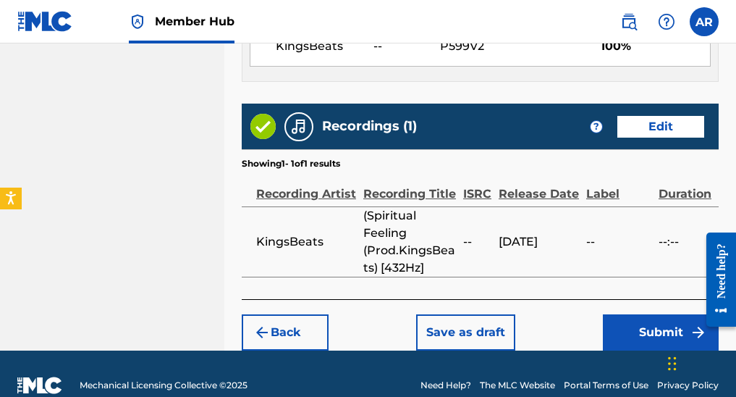
scroll to position [1069, 0]
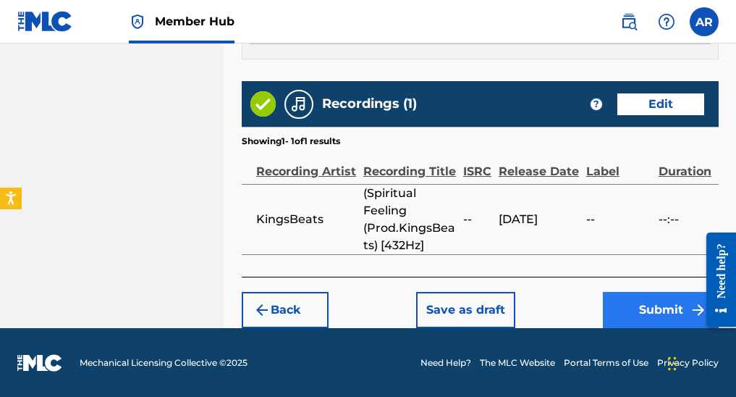
click at [660, 300] on button "Submit" at bounding box center [661, 310] width 116 height 36
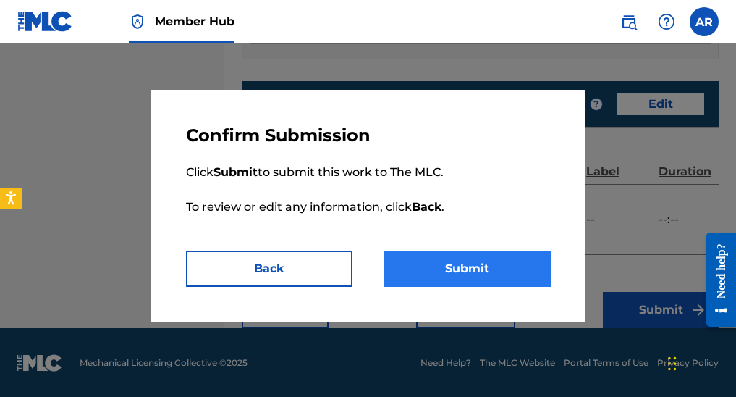
click at [489, 268] on button "Submit" at bounding box center [467, 269] width 167 height 36
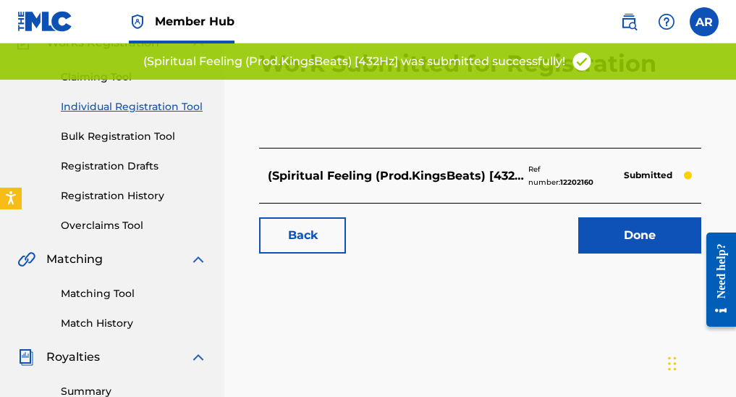
scroll to position [143, 0]
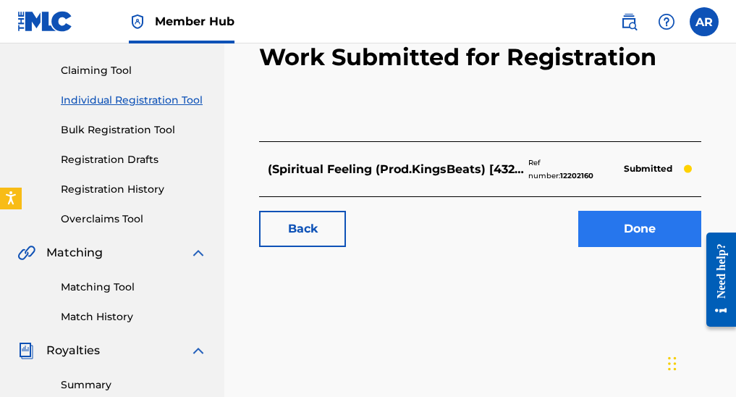
click at [678, 214] on link "Done" at bounding box center [639, 229] width 123 height 36
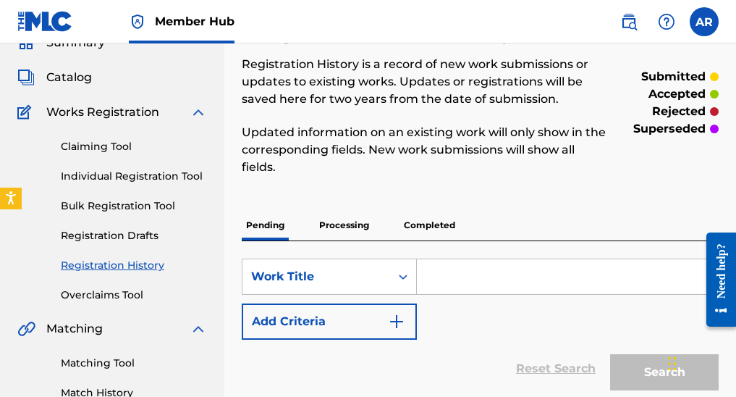
scroll to position [67, 0]
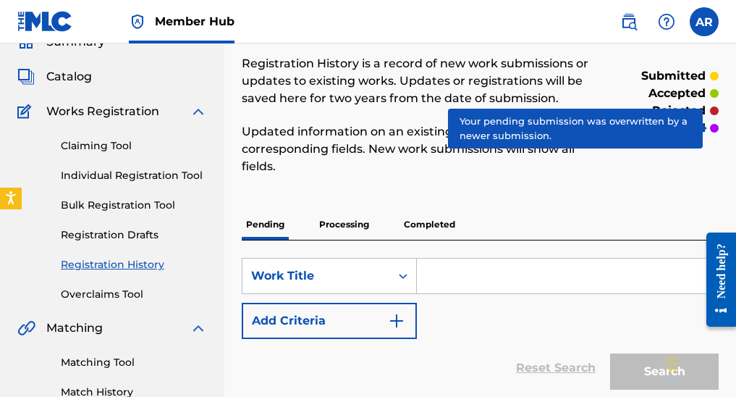
click at [716, 130] on div at bounding box center [714, 128] width 9 height 9
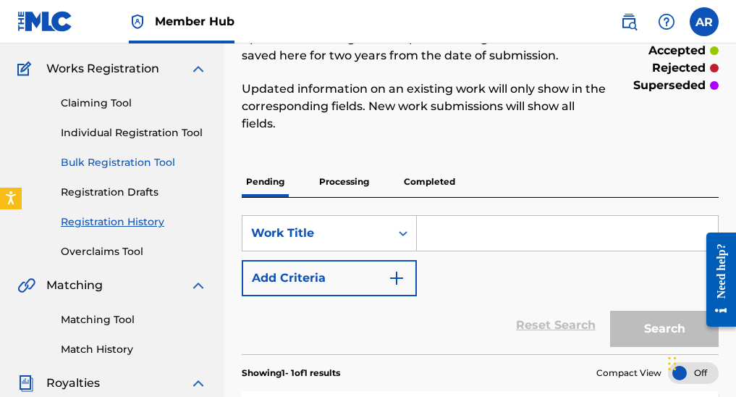
scroll to position [148, 0]
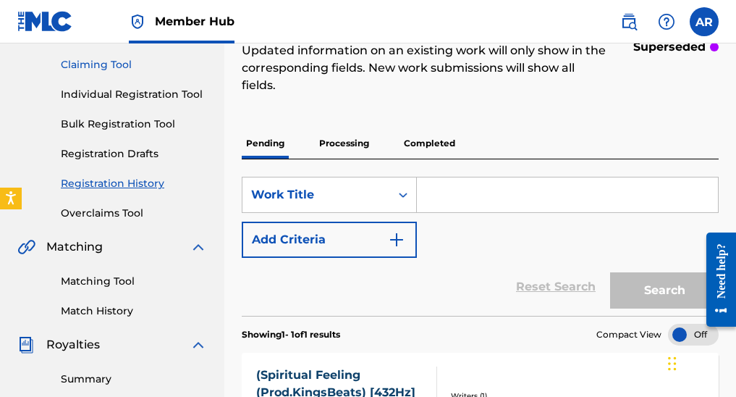
click at [115, 62] on link "Claiming Tool" at bounding box center [134, 64] width 146 height 15
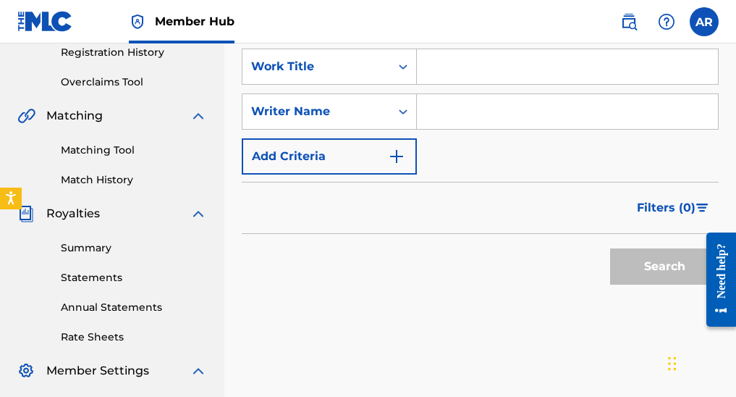
scroll to position [329, 0]
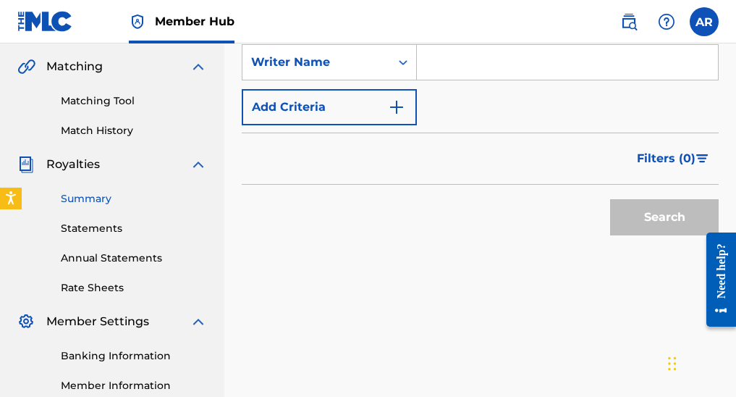
click at [98, 198] on link "Summary" at bounding box center [134, 198] width 146 height 15
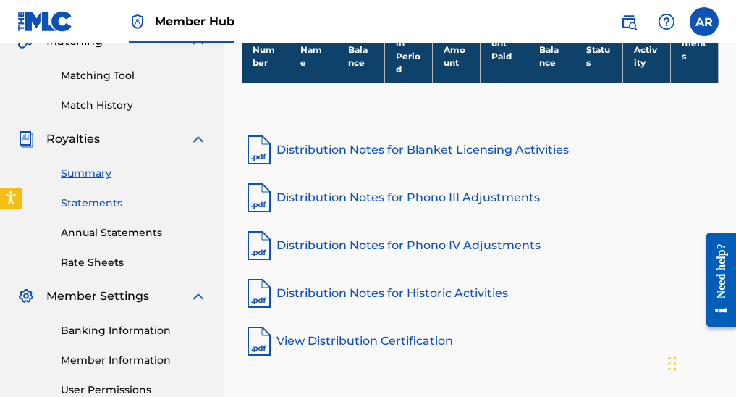
scroll to position [356, 0]
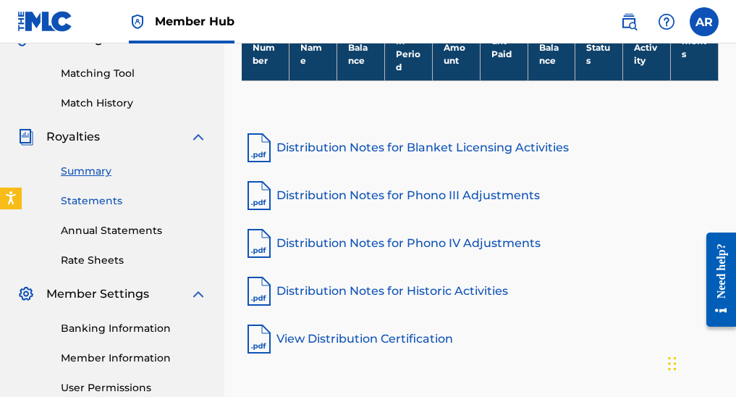
click at [96, 198] on link "Statements" at bounding box center [134, 200] width 146 height 15
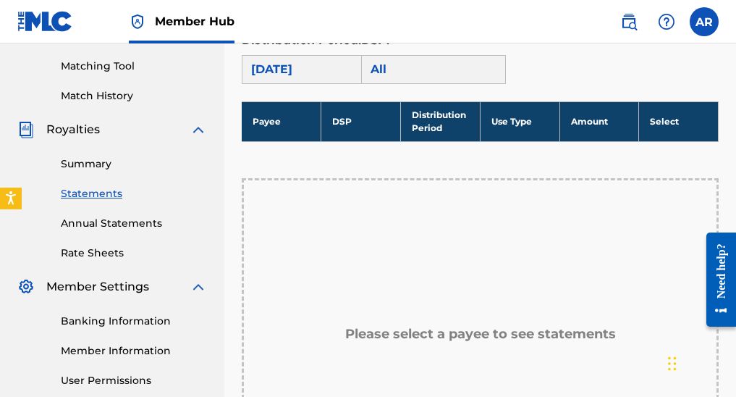
scroll to position [360, 0]
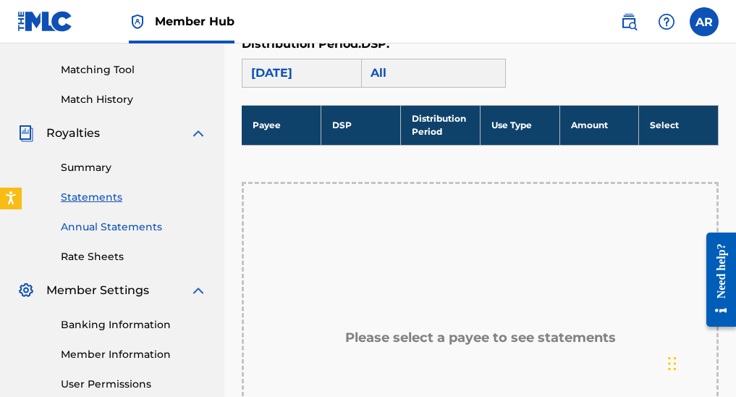
click at [99, 232] on link "Annual Statements" at bounding box center [134, 226] width 146 height 15
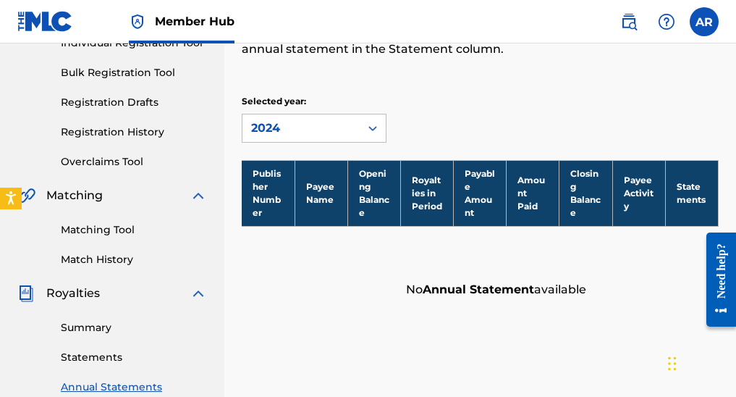
scroll to position [285, 0]
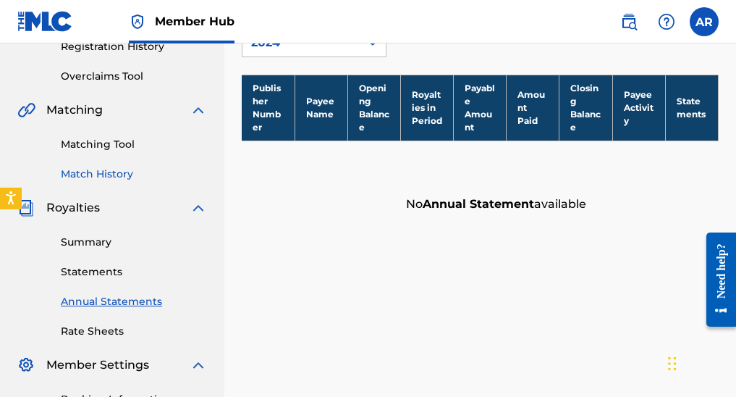
click at [94, 172] on link "Match History" at bounding box center [134, 174] width 146 height 15
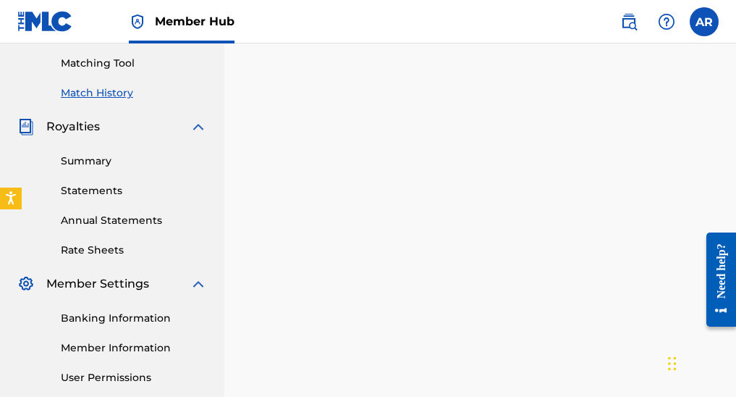
scroll to position [365, 0]
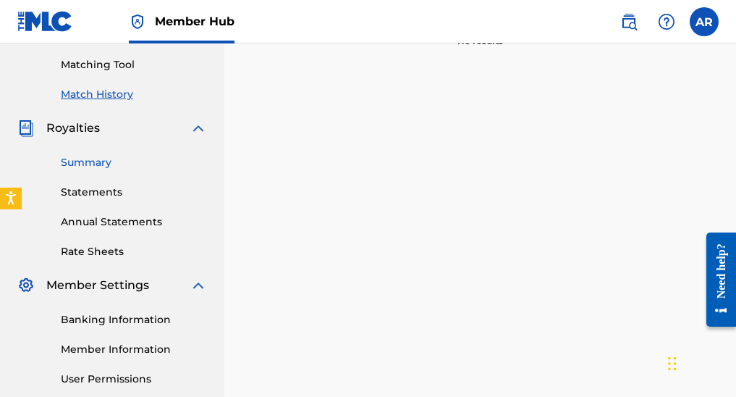
click at [98, 161] on link "Summary" at bounding box center [134, 162] width 146 height 15
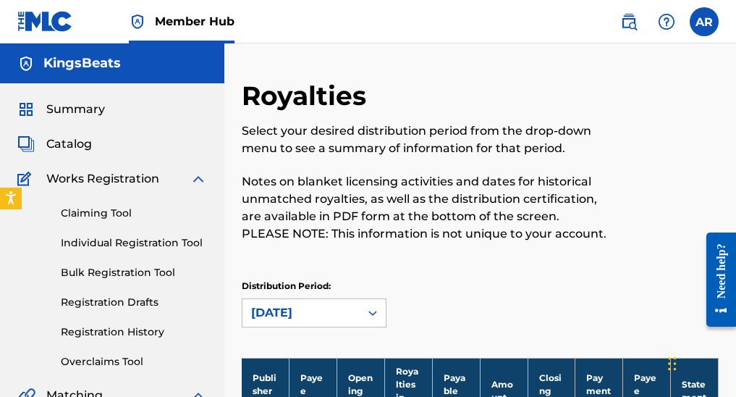
click at [99, 67] on h5 "KingsBeats" at bounding box center [81, 63] width 77 height 17
click at [47, 146] on span "Catalog" at bounding box center [69, 143] width 46 height 17
